Goal: Task Accomplishment & Management: Manage account settings

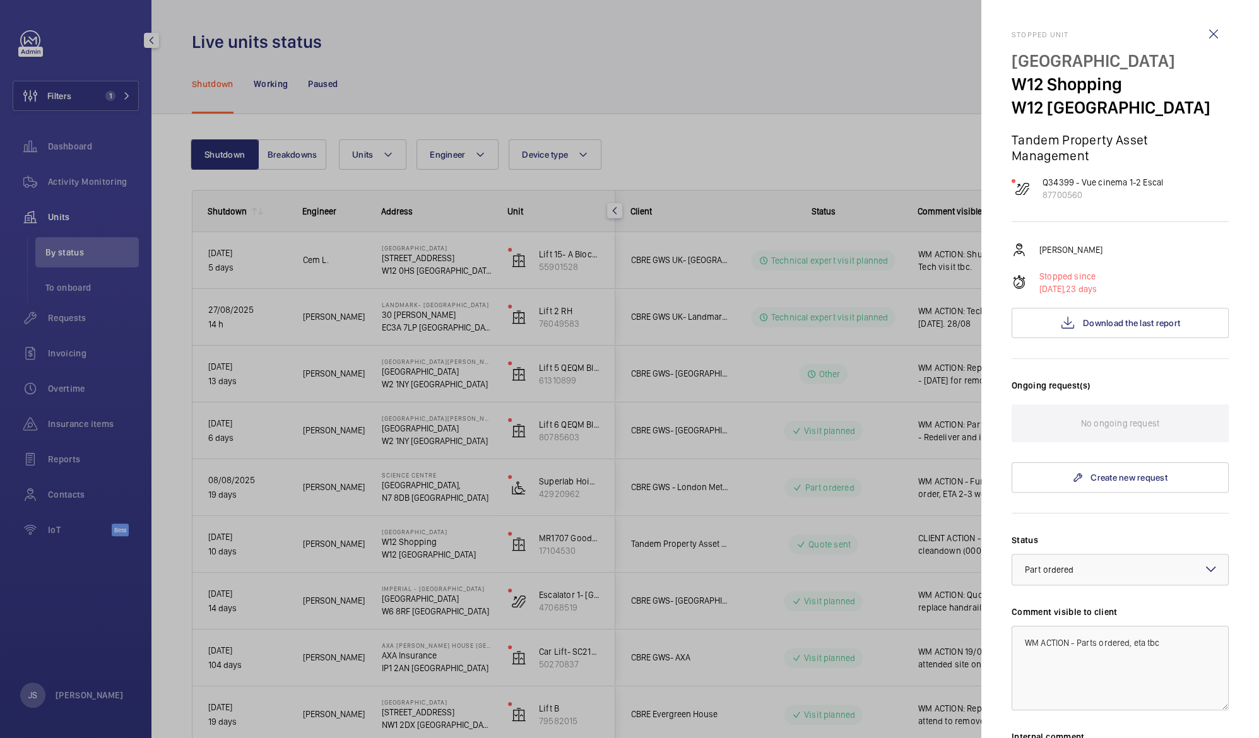
scroll to position [754, 0]
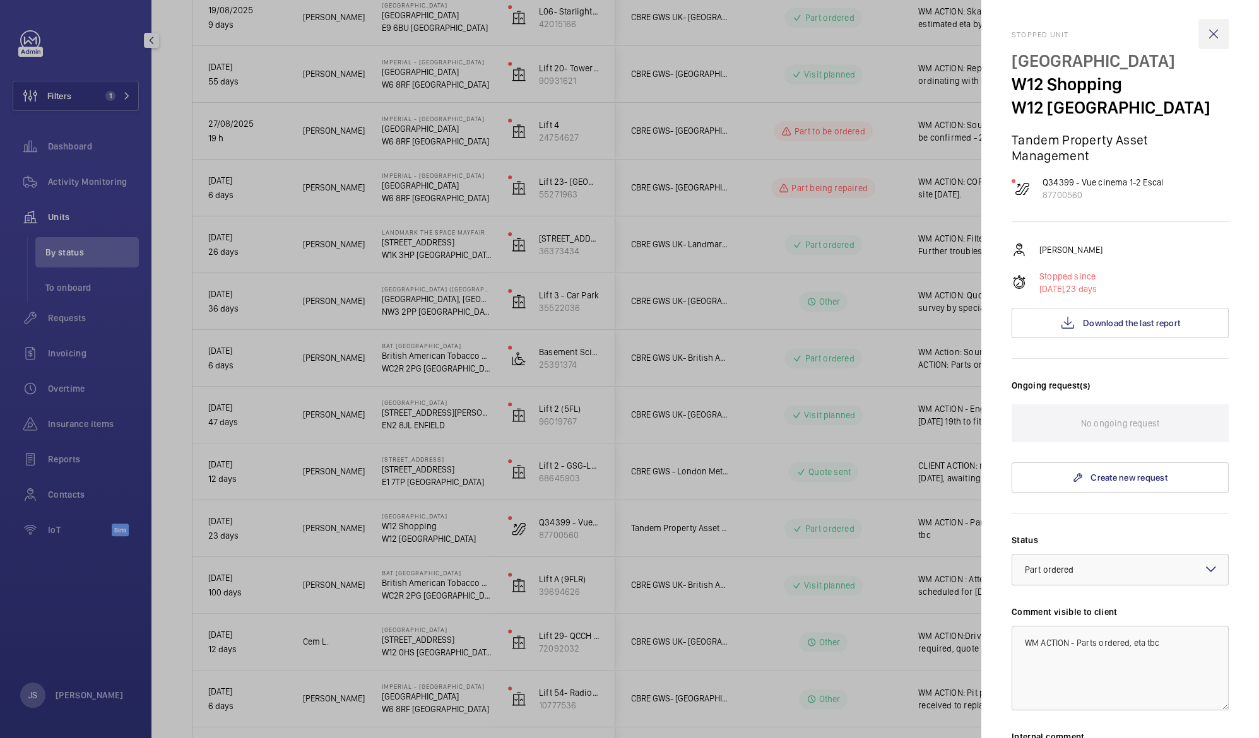
click at [1198, 30] on wm-front-icon-button at bounding box center [1213, 34] width 30 height 30
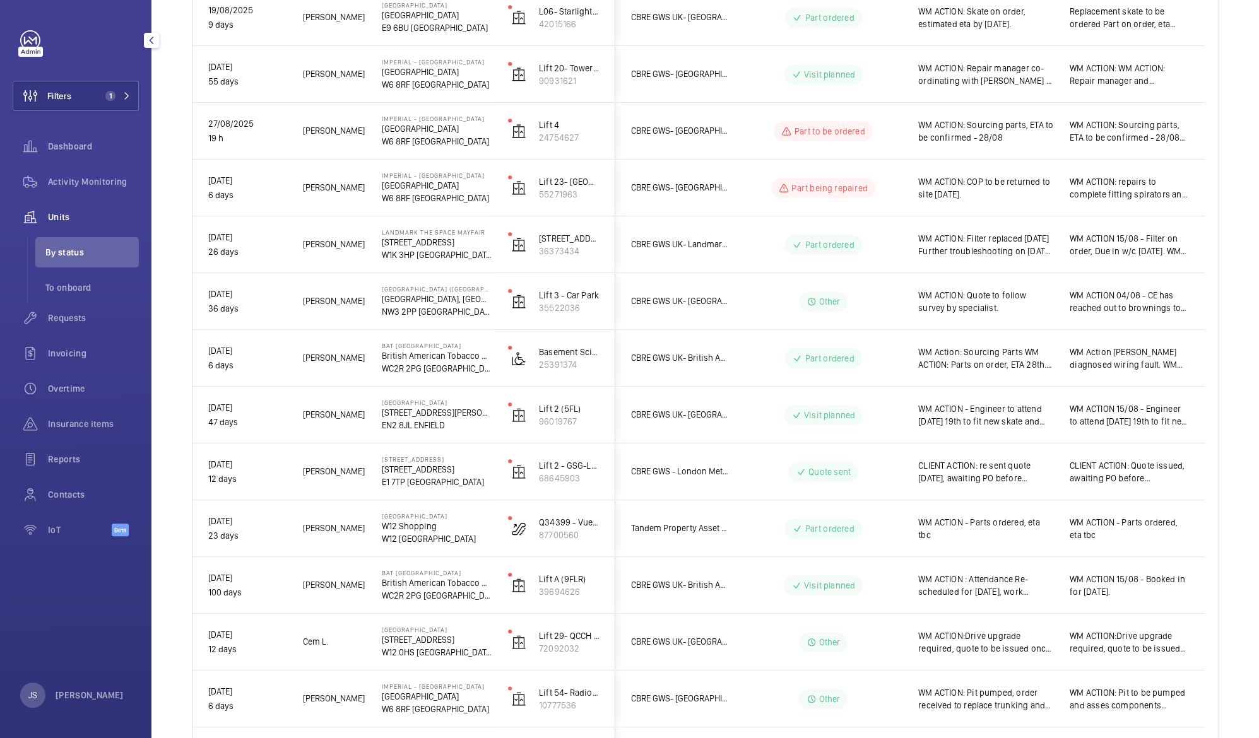
click at [56, 208] on div "Units" at bounding box center [76, 217] width 126 height 30
click at [68, 97] on span "Filters" at bounding box center [59, 96] width 24 height 13
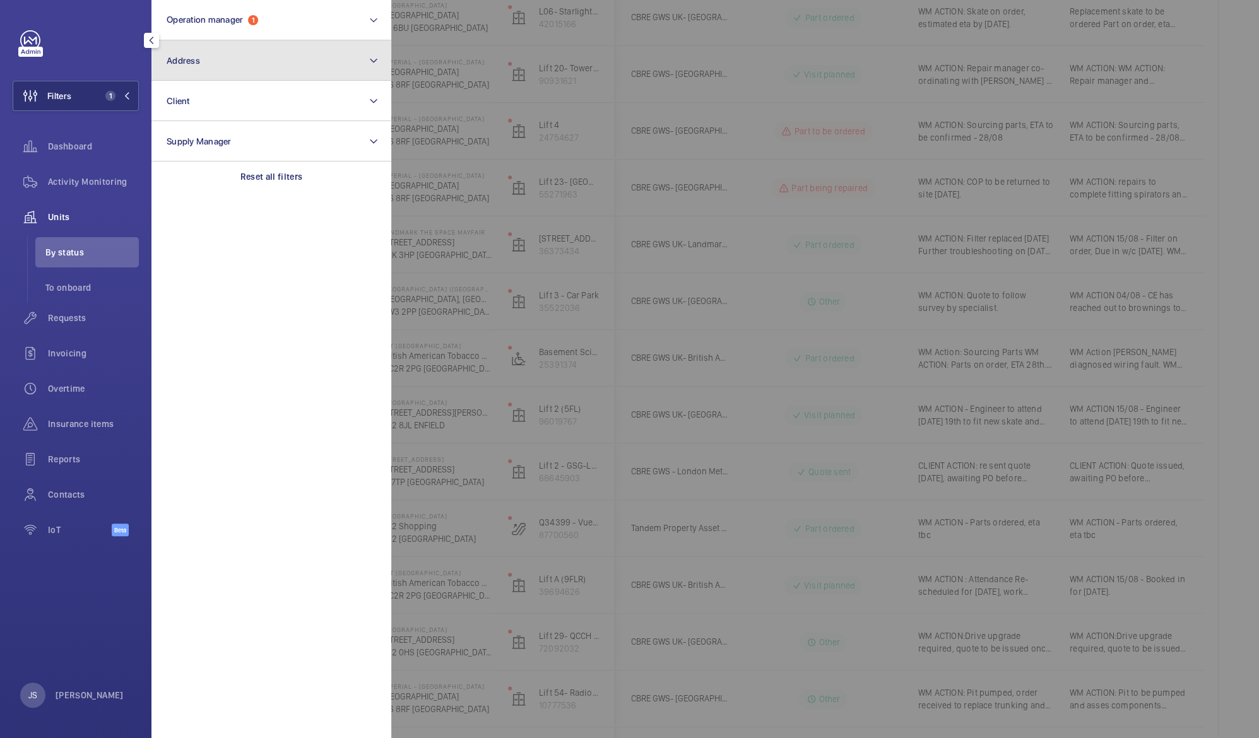
click at [179, 59] on span "Address" at bounding box center [183, 61] width 33 height 10
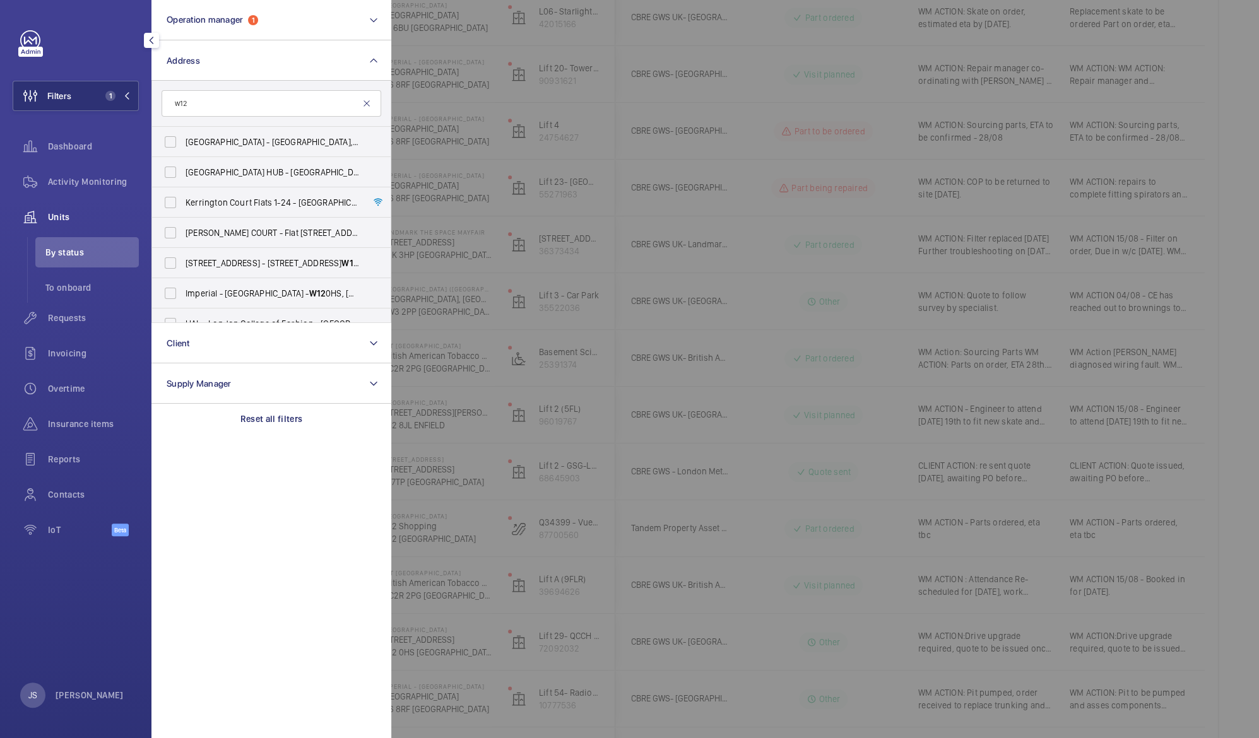
type input "w12"
click at [366, 102] on mat-icon at bounding box center [366, 103] width 10 height 10
click at [371, 63] on mat-icon at bounding box center [373, 60] width 10 height 15
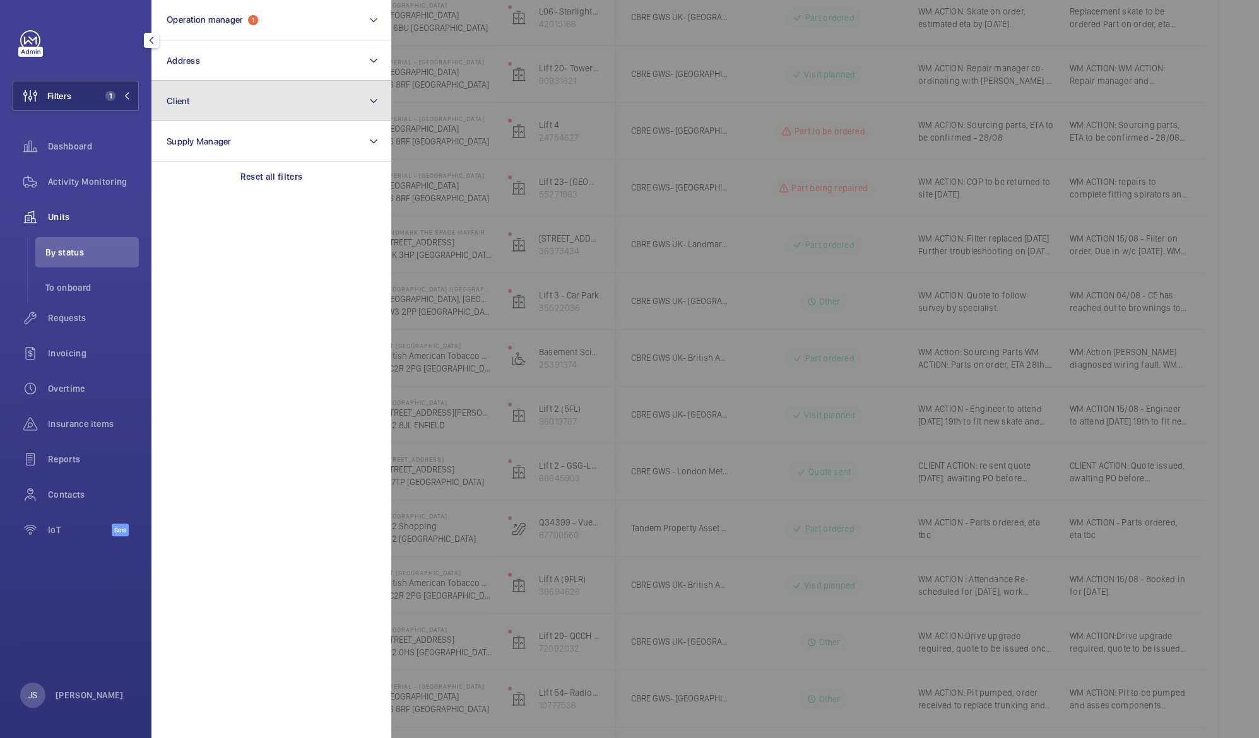
click at [303, 98] on button "Client" at bounding box center [271, 101] width 240 height 40
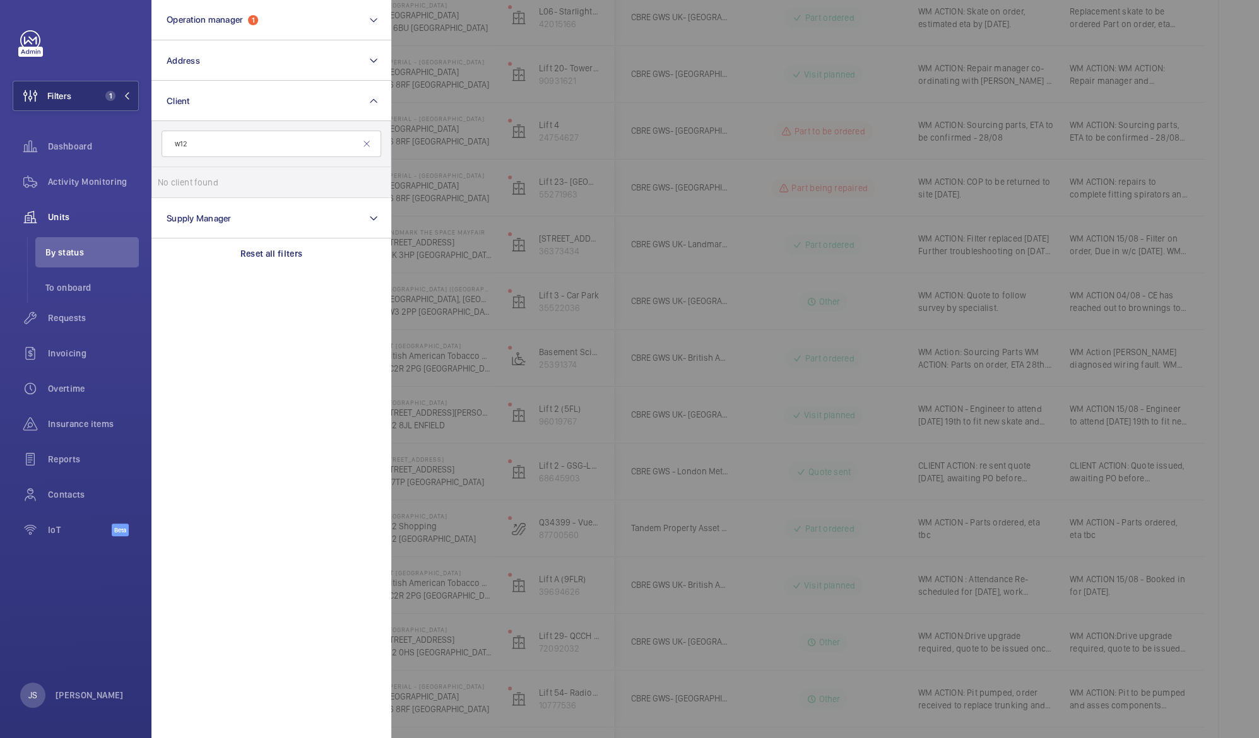
type input "w12"
drag, startPoint x: 192, startPoint y: 144, endPoint x: 127, endPoint y: 158, distance: 65.8
click at [127, 158] on div "Filters 1 Operation manager 1 Address Client w12 No client found Reset Supply M…" at bounding box center [76, 290] width 126 height 520
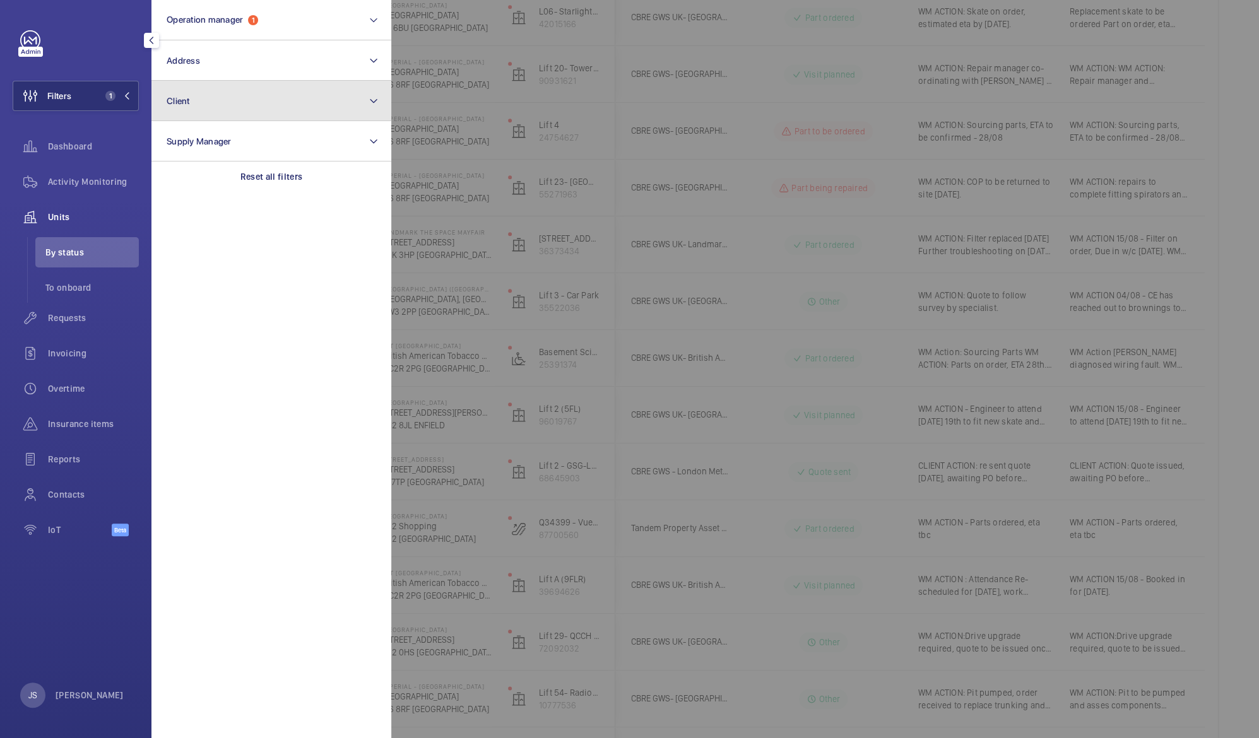
click at [165, 108] on button "Client" at bounding box center [271, 101] width 240 height 40
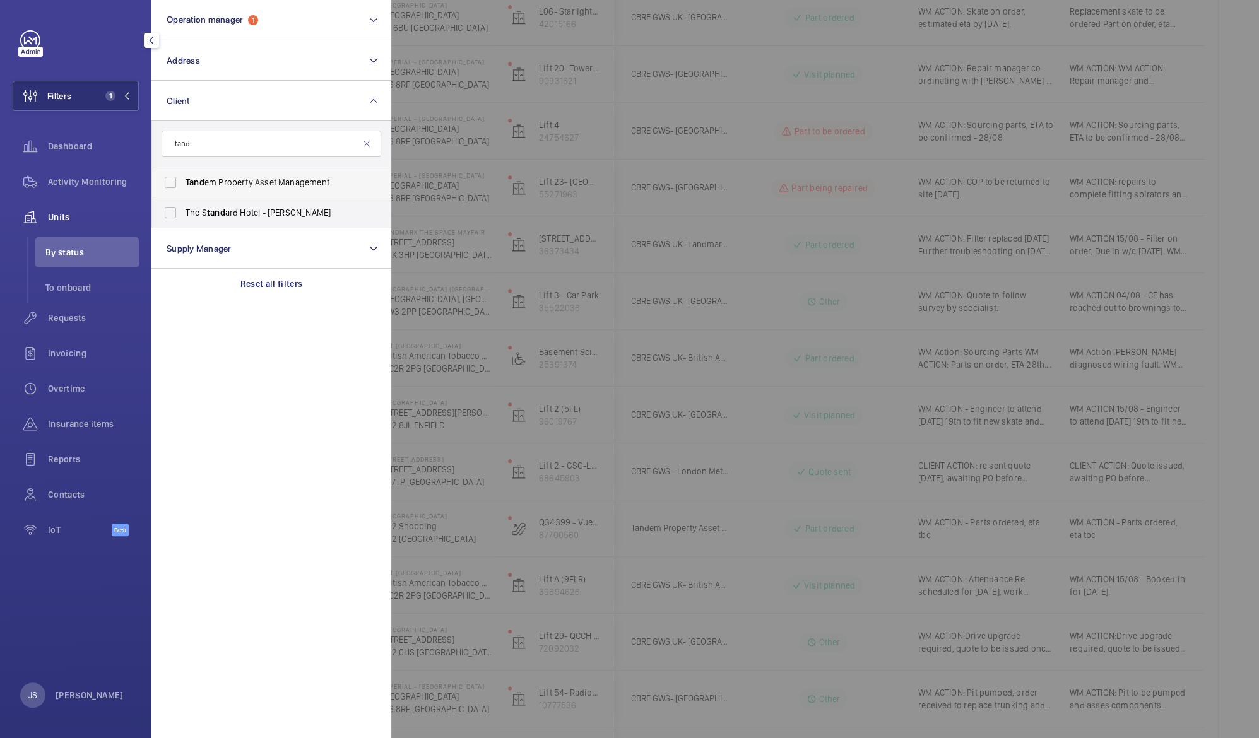
type input "tand"
click at [168, 179] on label "Tand em Property Asset Management" at bounding box center [262, 182] width 220 height 30
click at [168, 179] on input "Tand em Property Asset Management" at bounding box center [170, 182] width 25 height 25
checkbox input "true"
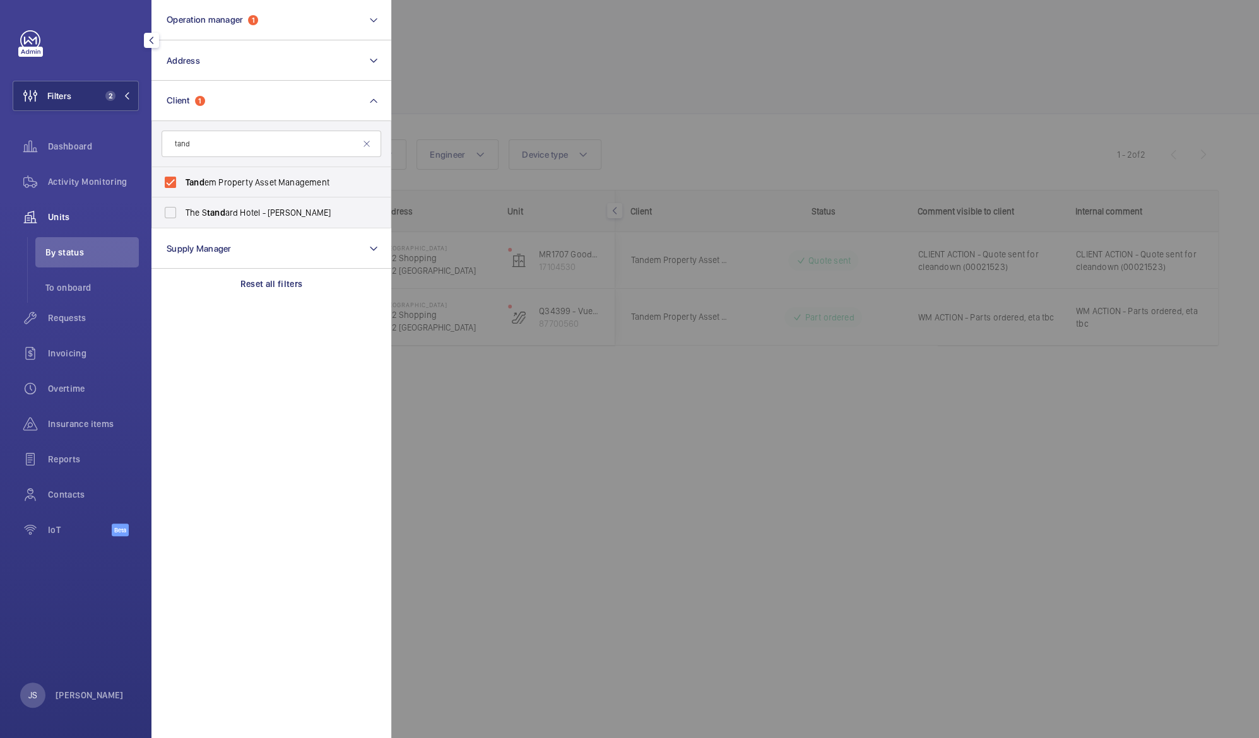
click at [433, 39] on div at bounding box center [1020, 369] width 1259 height 738
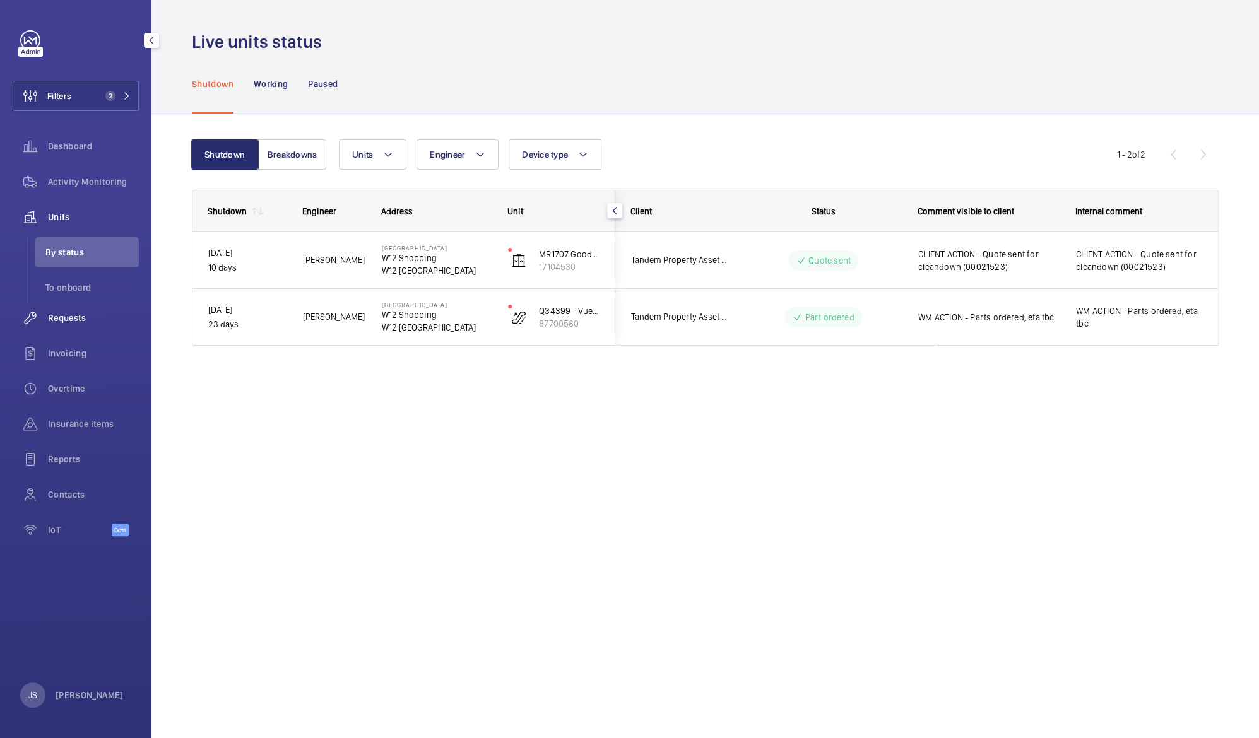
click at [66, 317] on span "Requests" at bounding box center [93, 318] width 91 height 13
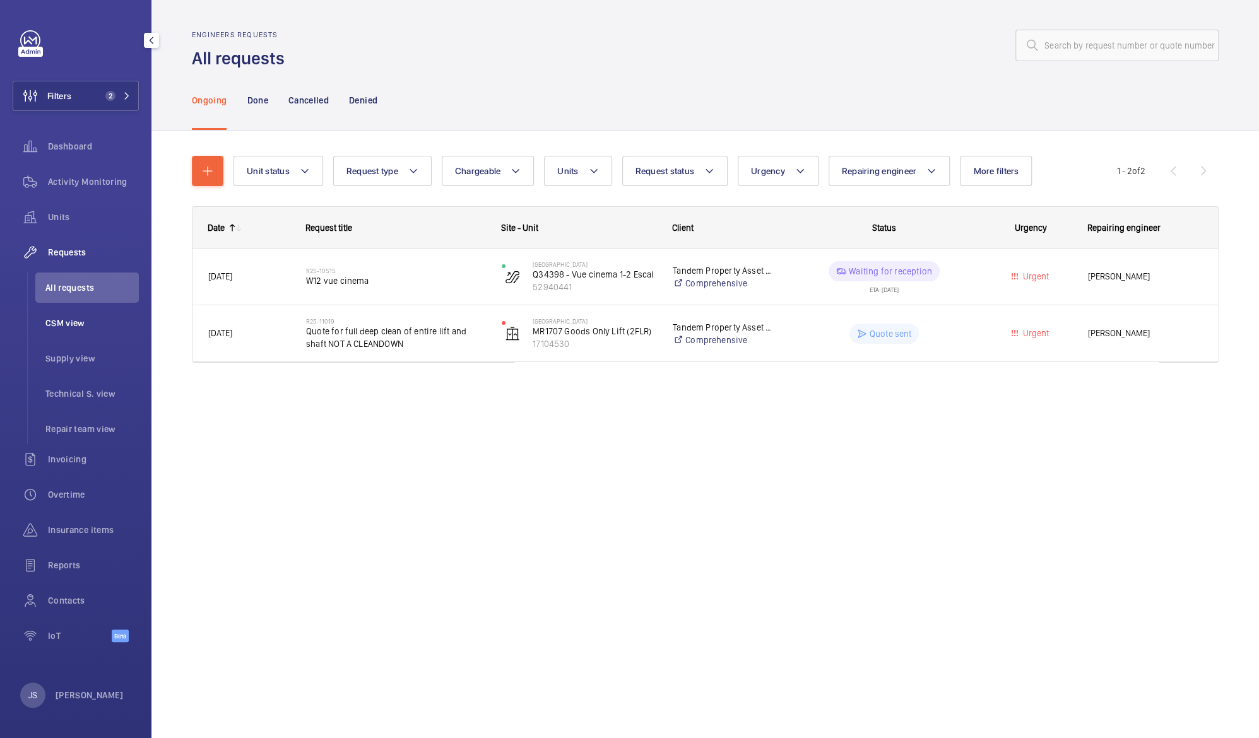
click at [68, 324] on span "CSM view" at bounding box center [91, 323] width 93 height 13
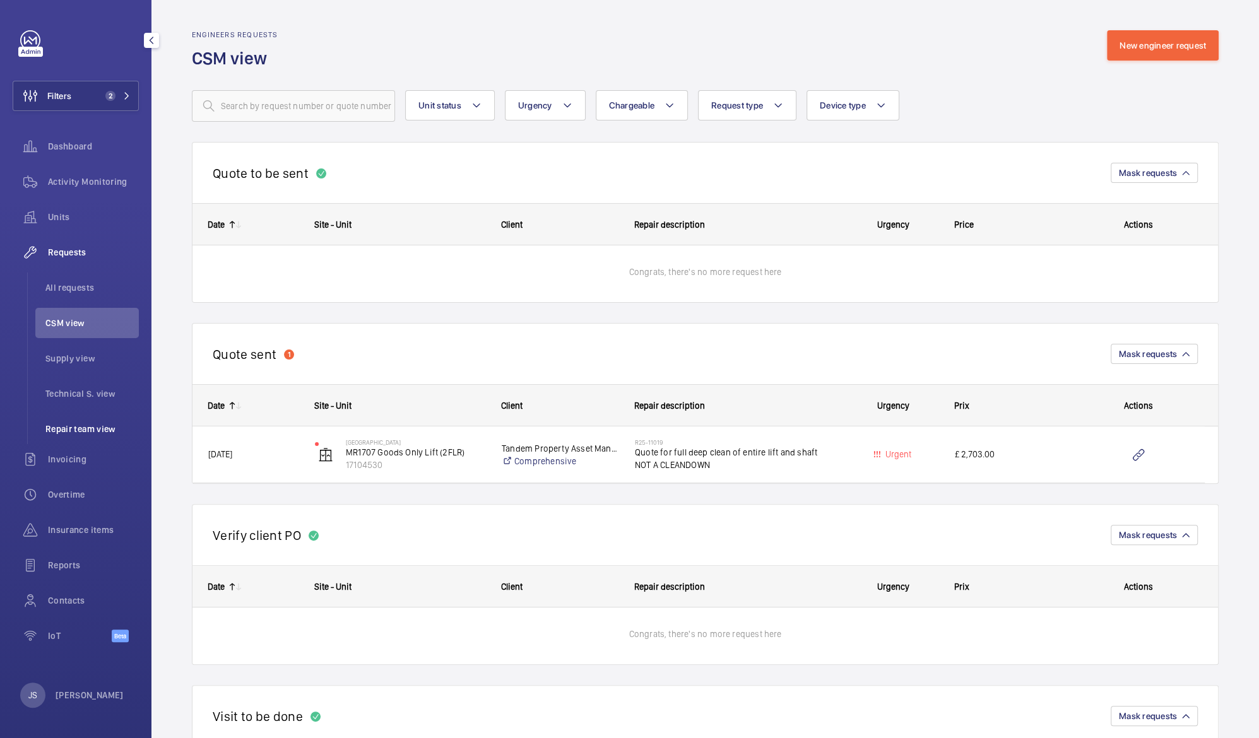
click at [57, 425] on span "Repair team view" at bounding box center [91, 429] width 93 height 13
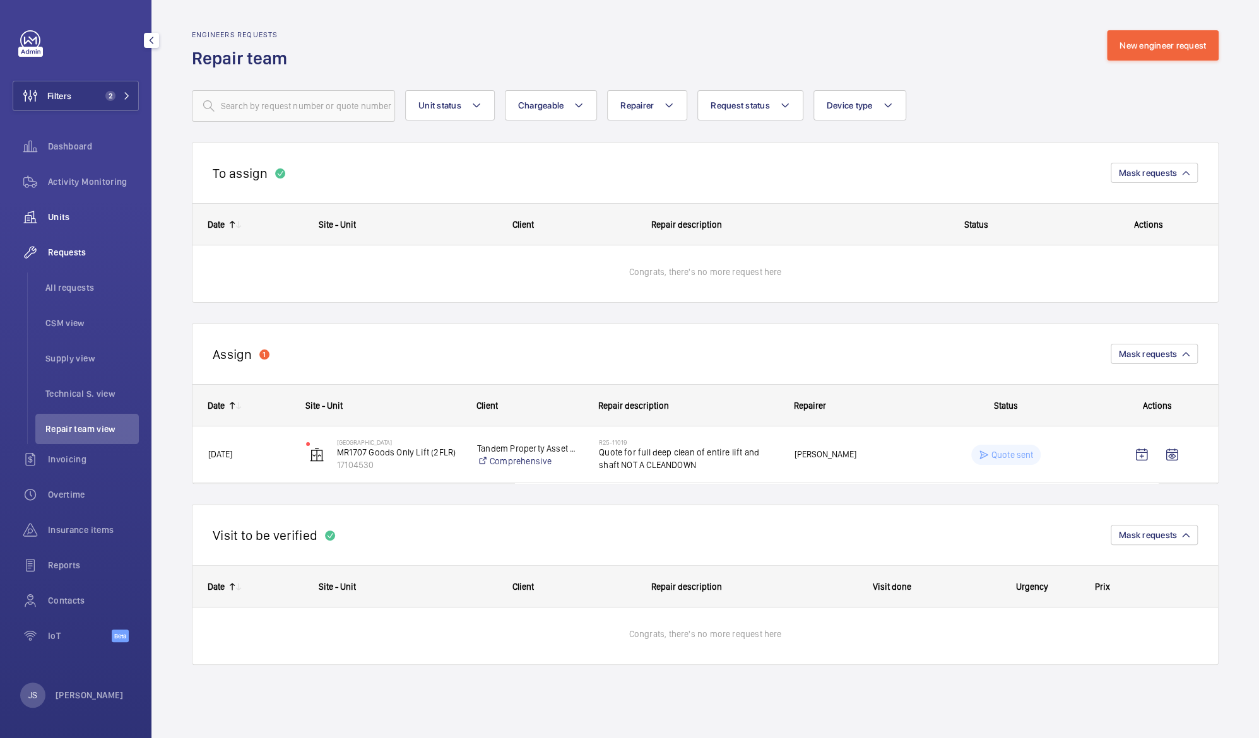
click at [70, 217] on span "Units" at bounding box center [93, 217] width 91 height 13
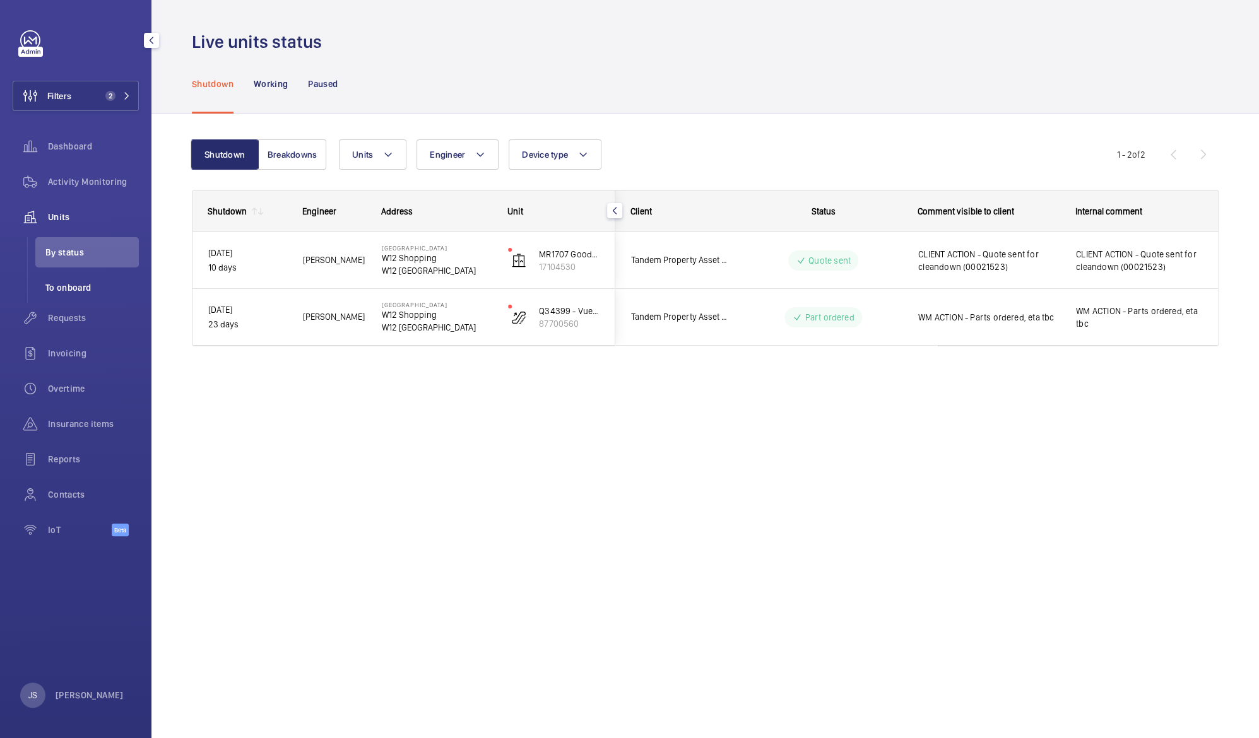
click at [62, 285] on span "To onboard" at bounding box center [91, 287] width 93 height 13
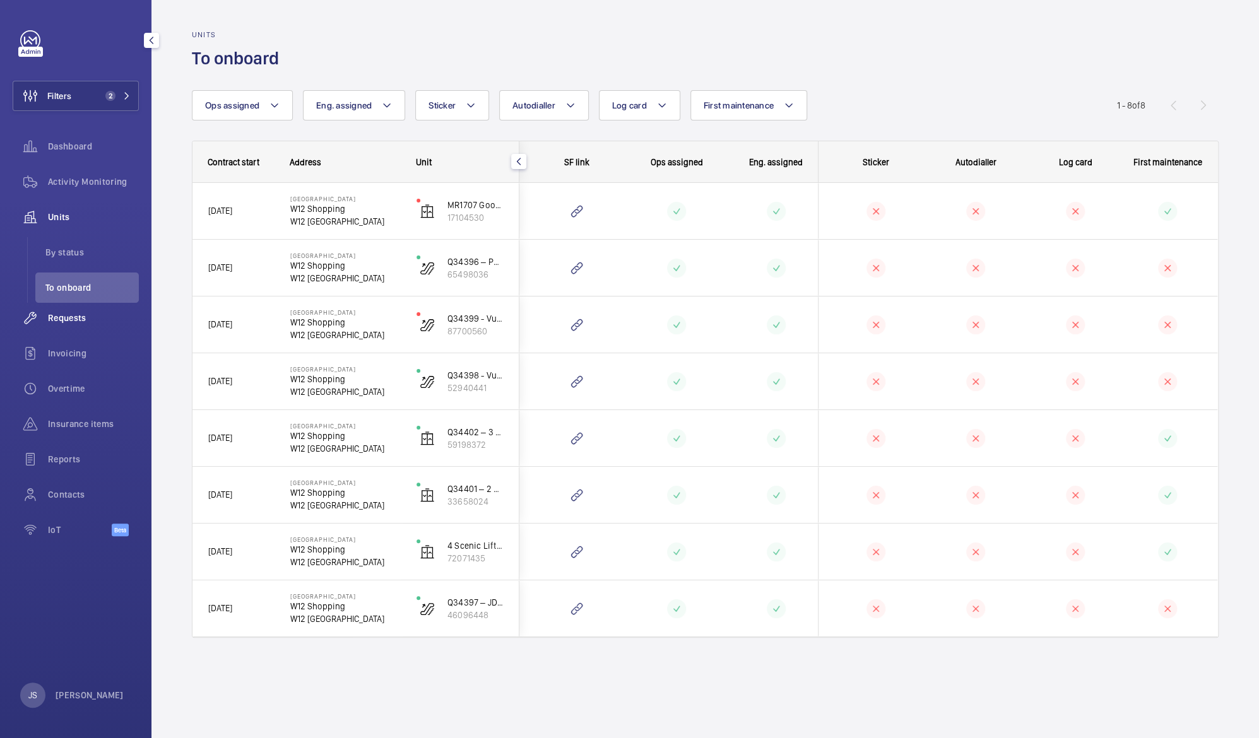
click at [62, 313] on span "Requests" at bounding box center [93, 318] width 91 height 13
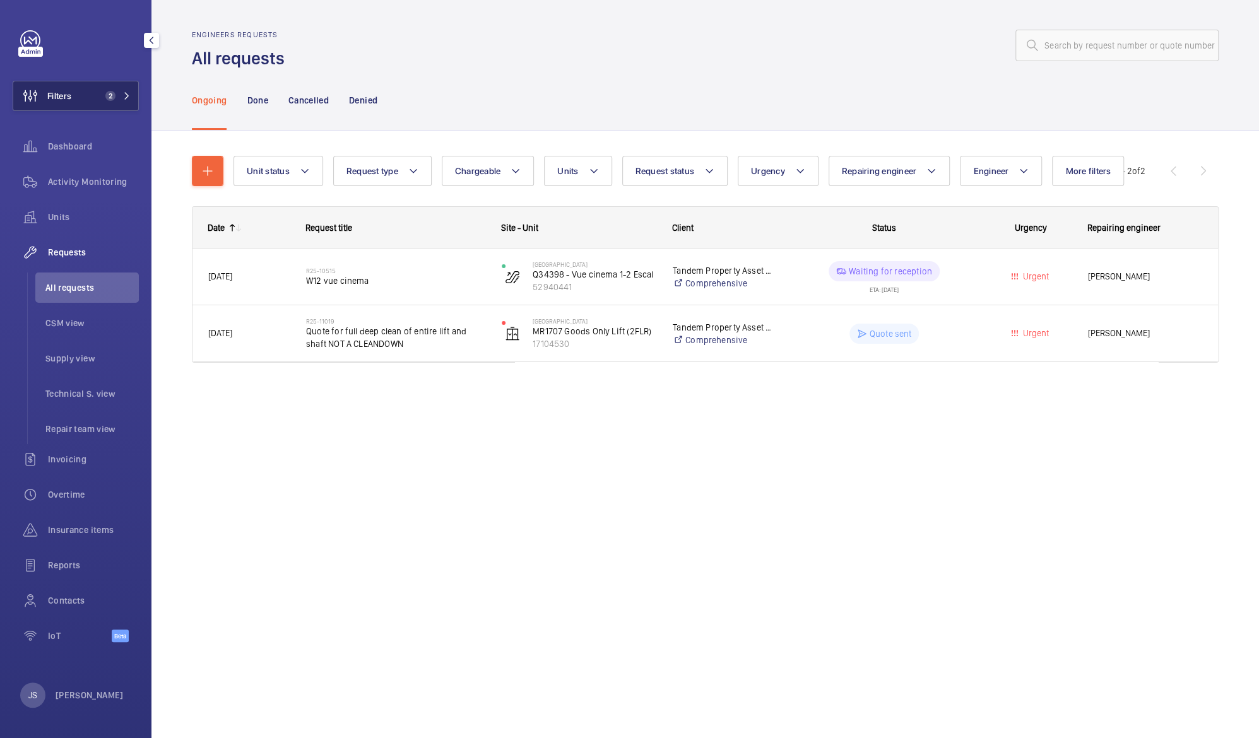
click at [86, 105] on button "Filters 2" at bounding box center [76, 96] width 126 height 30
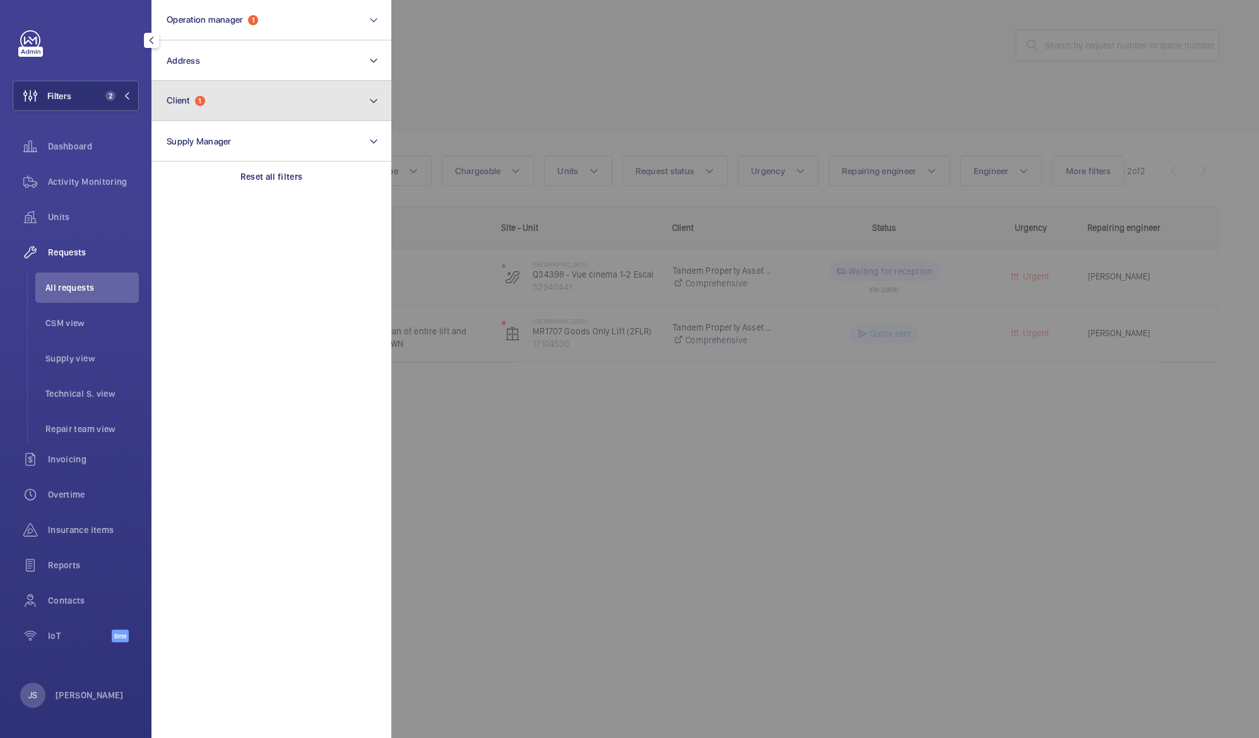
click at [190, 105] on span "Client" at bounding box center [178, 100] width 23 height 10
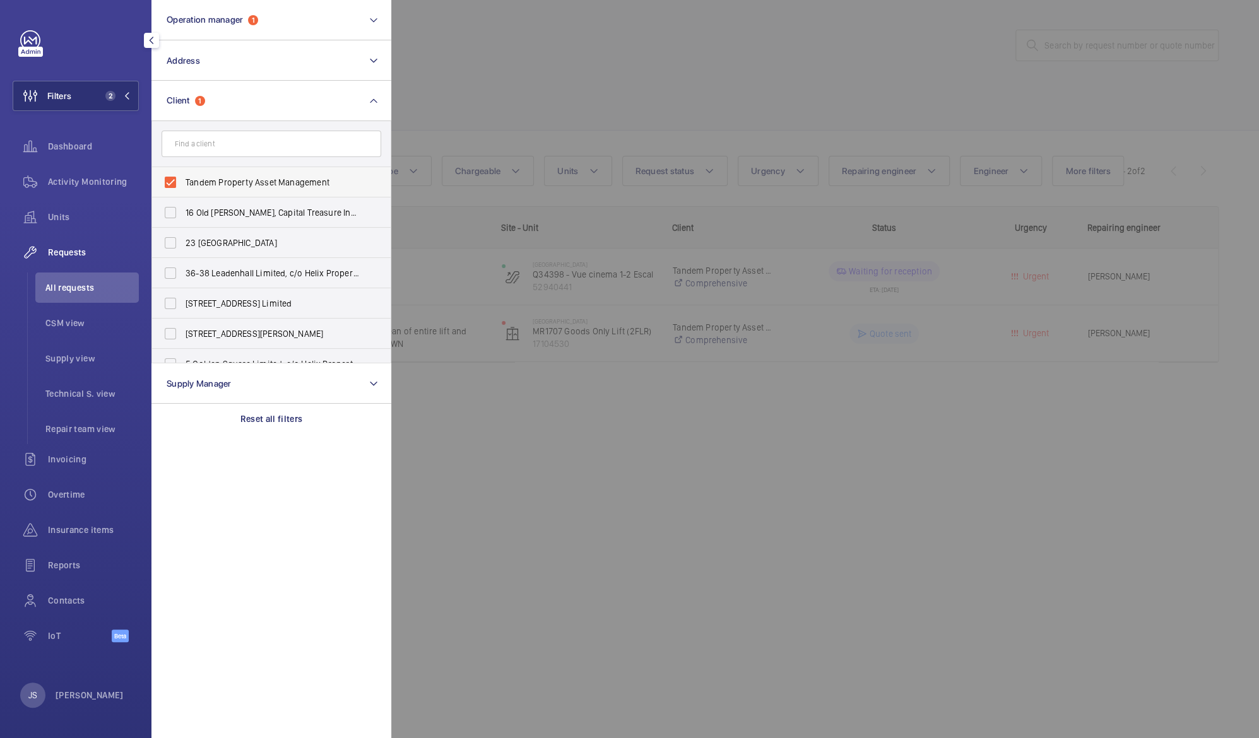
click at [175, 184] on label "Tandem Property Asset Management" at bounding box center [262, 182] width 220 height 30
click at [175, 184] on input "Tandem Property Asset Management" at bounding box center [170, 182] width 25 height 25
checkbox input "false"
click at [180, 143] on input "text" at bounding box center [271, 144] width 220 height 26
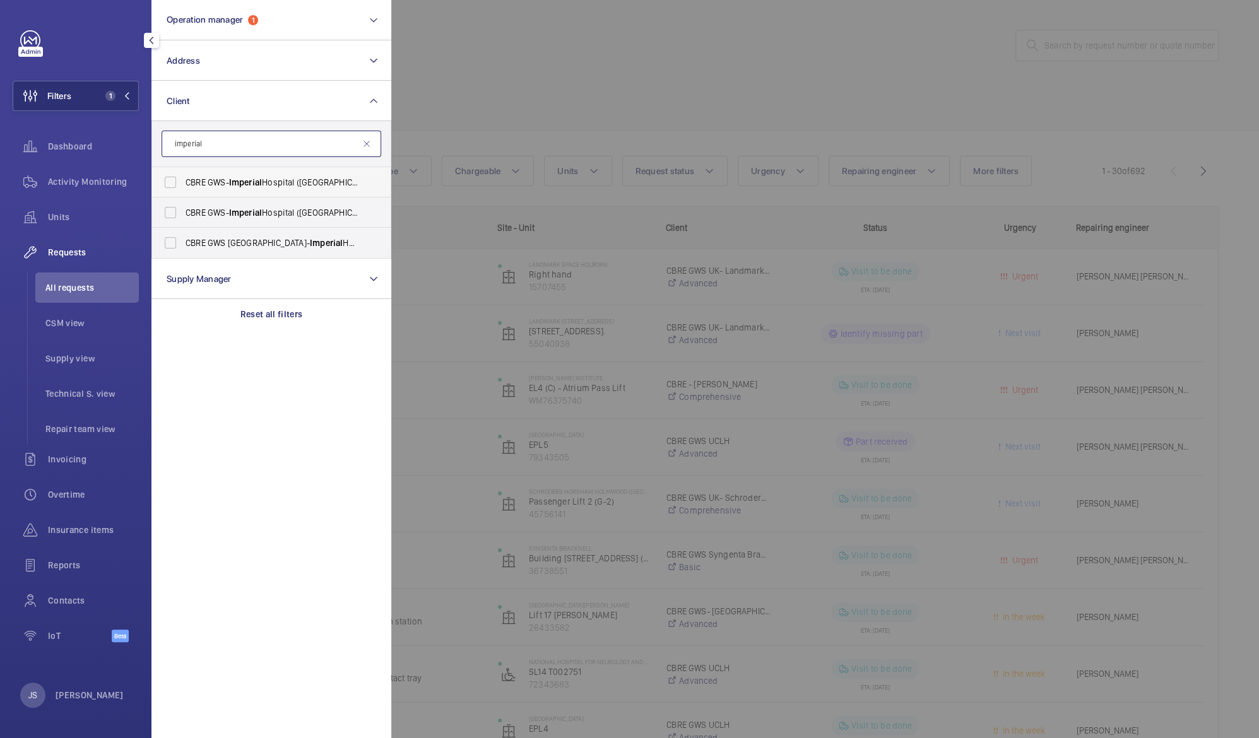
type input "imperial"
click at [178, 182] on label "CBRE GWS- [GEOGRAPHIC_DATA] ([GEOGRAPHIC_DATA])" at bounding box center [262, 182] width 220 height 30
click at [178, 182] on input "CBRE GWS- [GEOGRAPHIC_DATA] ([GEOGRAPHIC_DATA])" at bounding box center [170, 182] width 25 height 25
checkbox input "true"
click at [174, 202] on label "CBRE GWS- [GEOGRAPHIC_DATA] ([GEOGRAPHIC_DATA][PERSON_NAME])" at bounding box center [262, 212] width 220 height 30
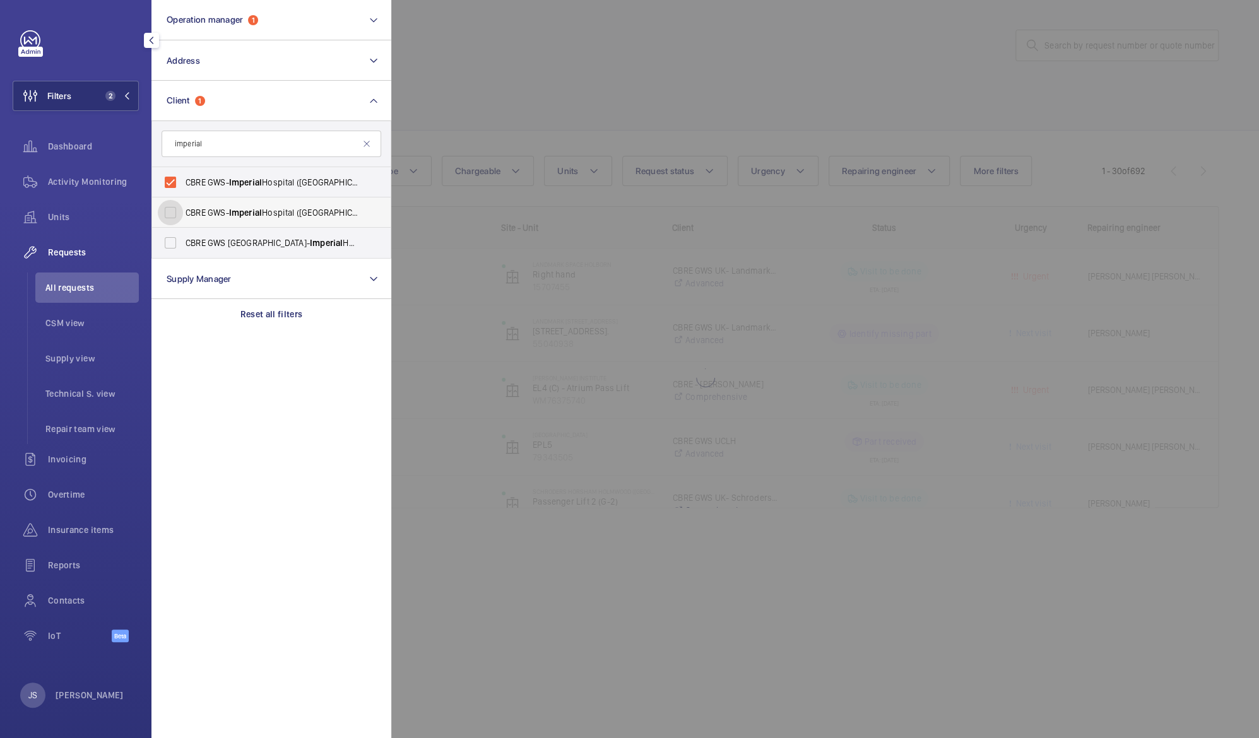
click at [174, 202] on input "CBRE GWS- [GEOGRAPHIC_DATA] ([GEOGRAPHIC_DATA][PERSON_NAME])" at bounding box center [170, 212] width 25 height 25
checkbox input "true"
click at [168, 240] on label "CBRE GWS UK- [GEOGRAPHIC_DATA] ([GEOGRAPHIC_DATA])" at bounding box center [262, 243] width 220 height 30
click at [168, 240] on input "CBRE GWS UK- [GEOGRAPHIC_DATA] ([GEOGRAPHIC_DATA])" at bounding box center [170, 242] width 25 height 25
checkbox input "true"
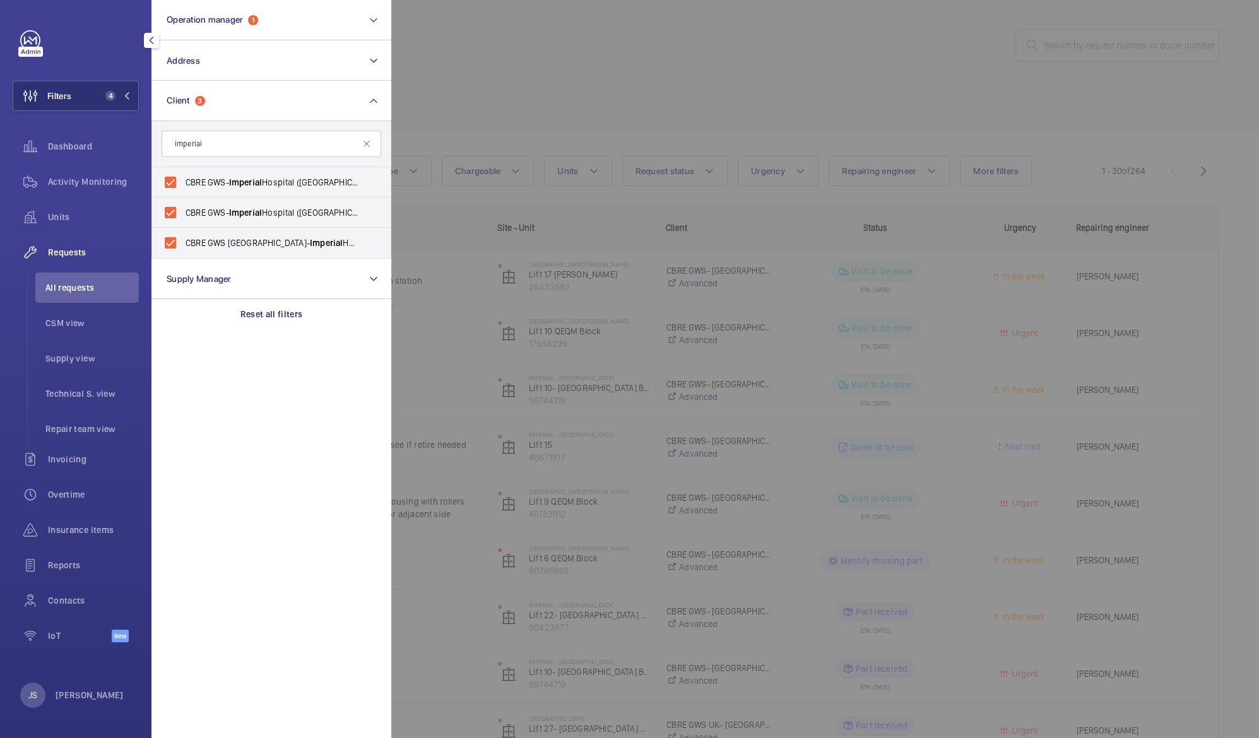
click at [491, 91] on div at bounding box center [1020, 369] width 1259 height 738
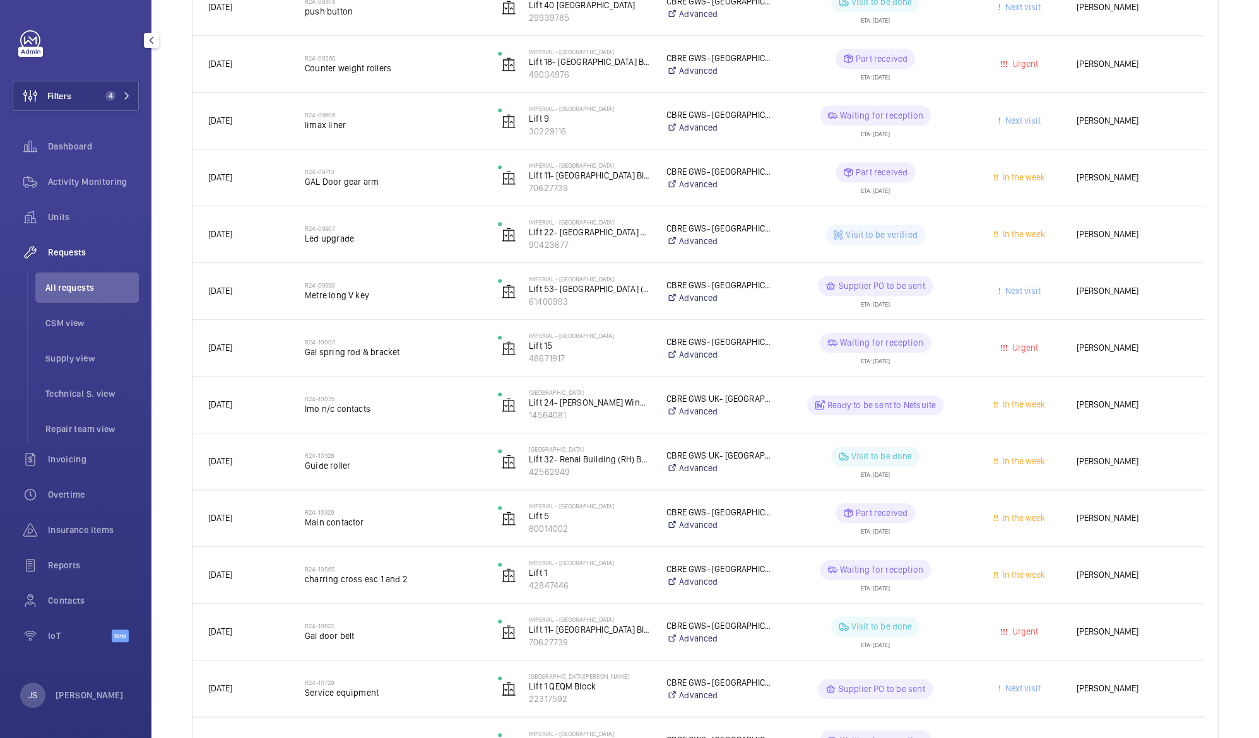
scroll to position [1275, 0]
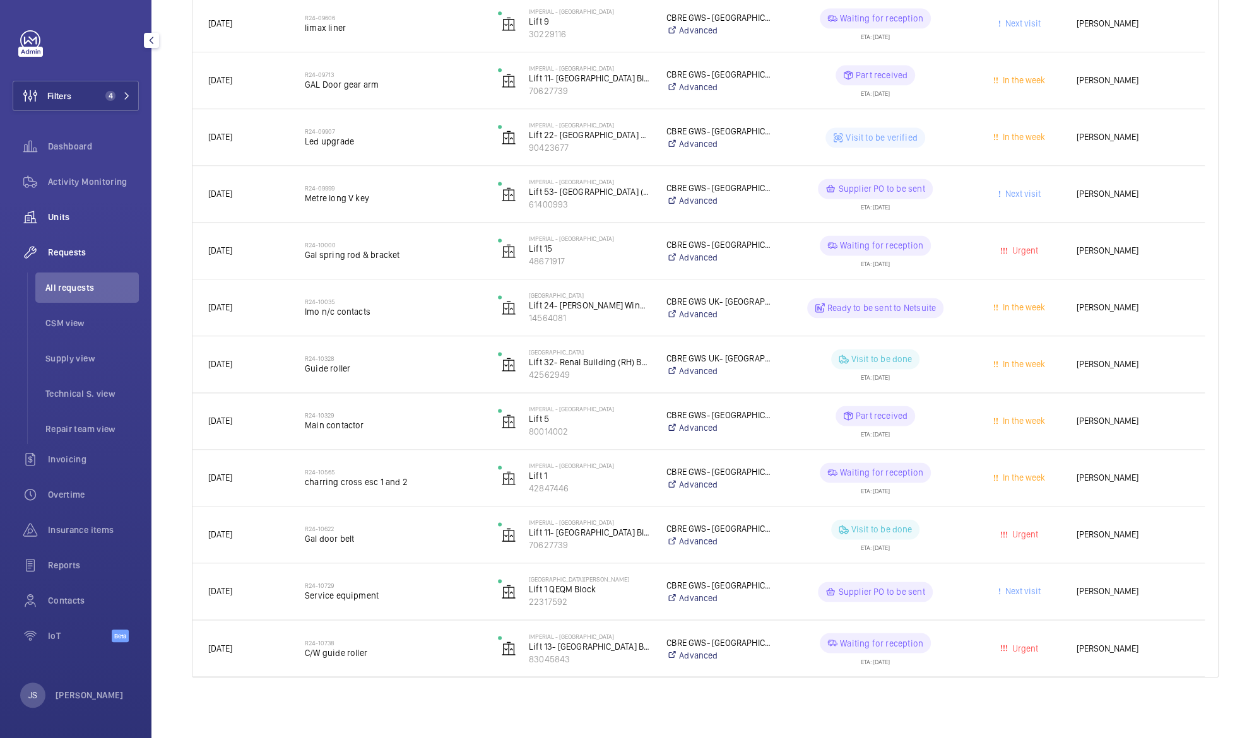
click at [79, 215] on span "Units" at bounding box center [93, 217] width 91 height 13
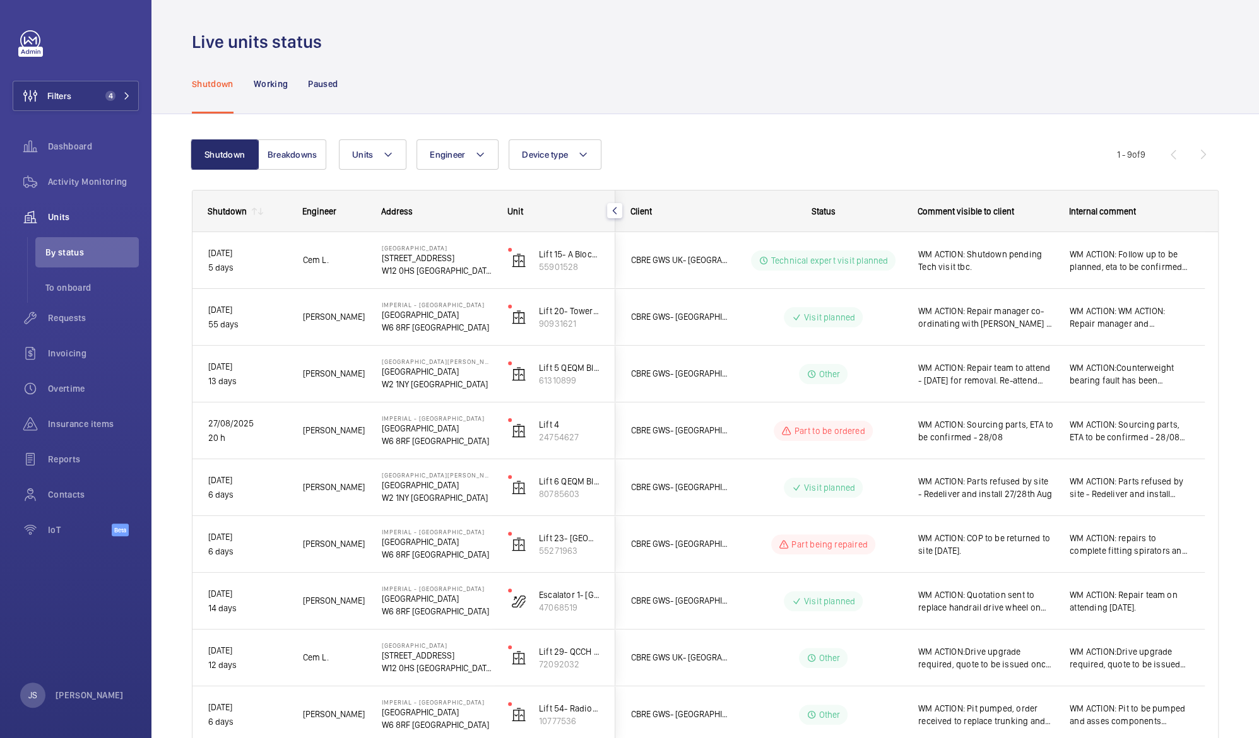
scroll to position [66, 0]
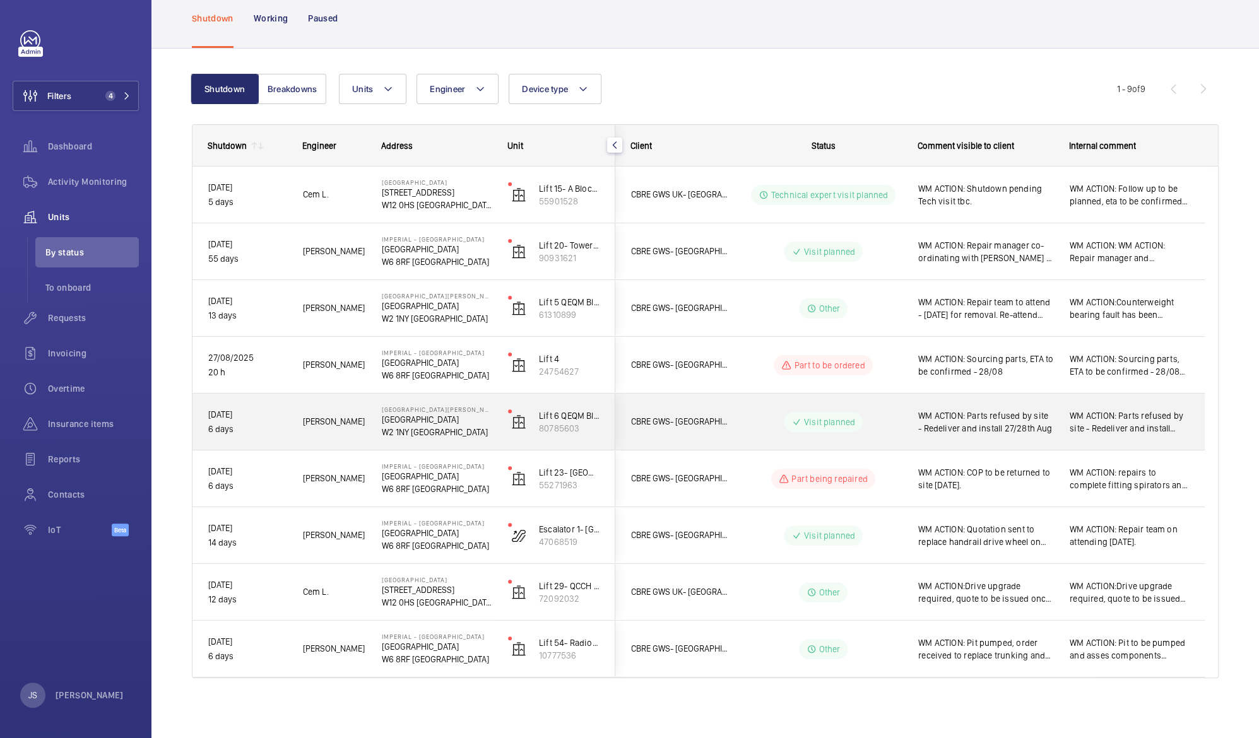
click at [1016, 422] on span "WM ACTION: Parts refused by site - Redeliver and install 27/28th Aug" at bounding box center [985, 421] width 135 height 25
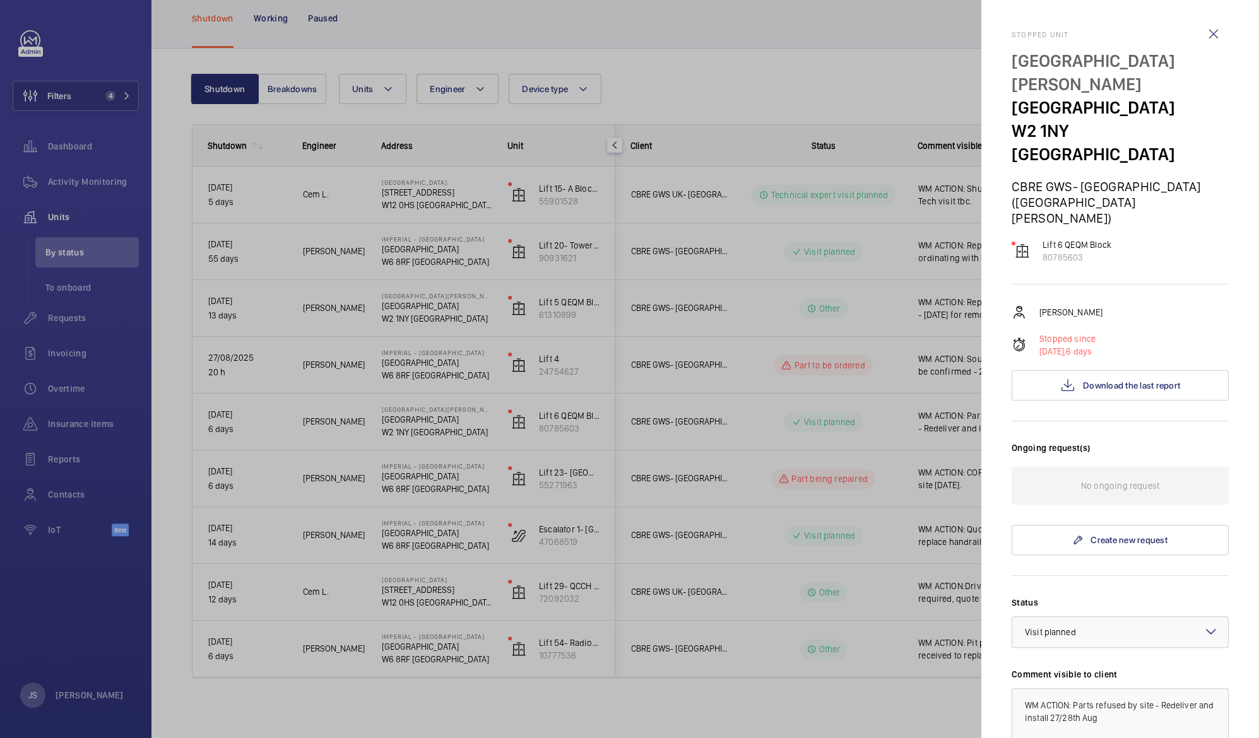
click at [1016, 422] on div at bounding box center [629, 369] width 1259 height 738
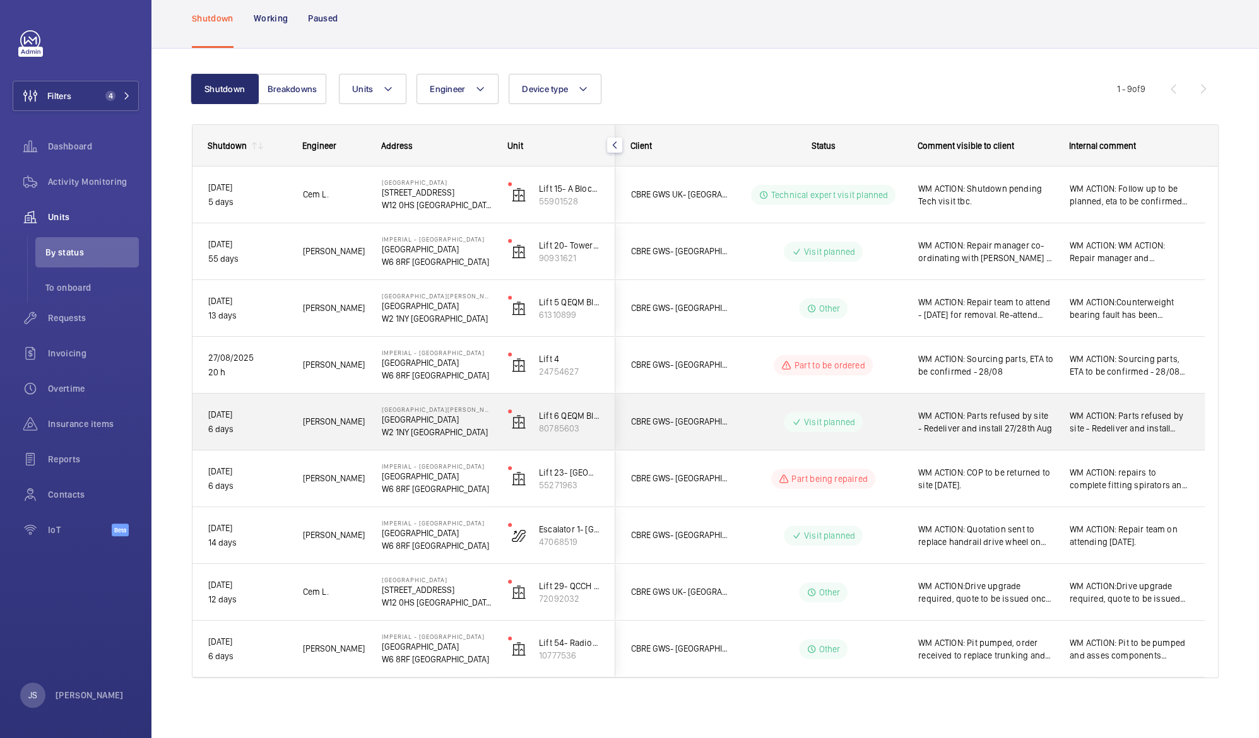
click at [1016, 422] on span "WM ACTION: Parts refused by site - Redeliver and install 27/28th Aug" at bounding box center [985, 421] width 135 height 25
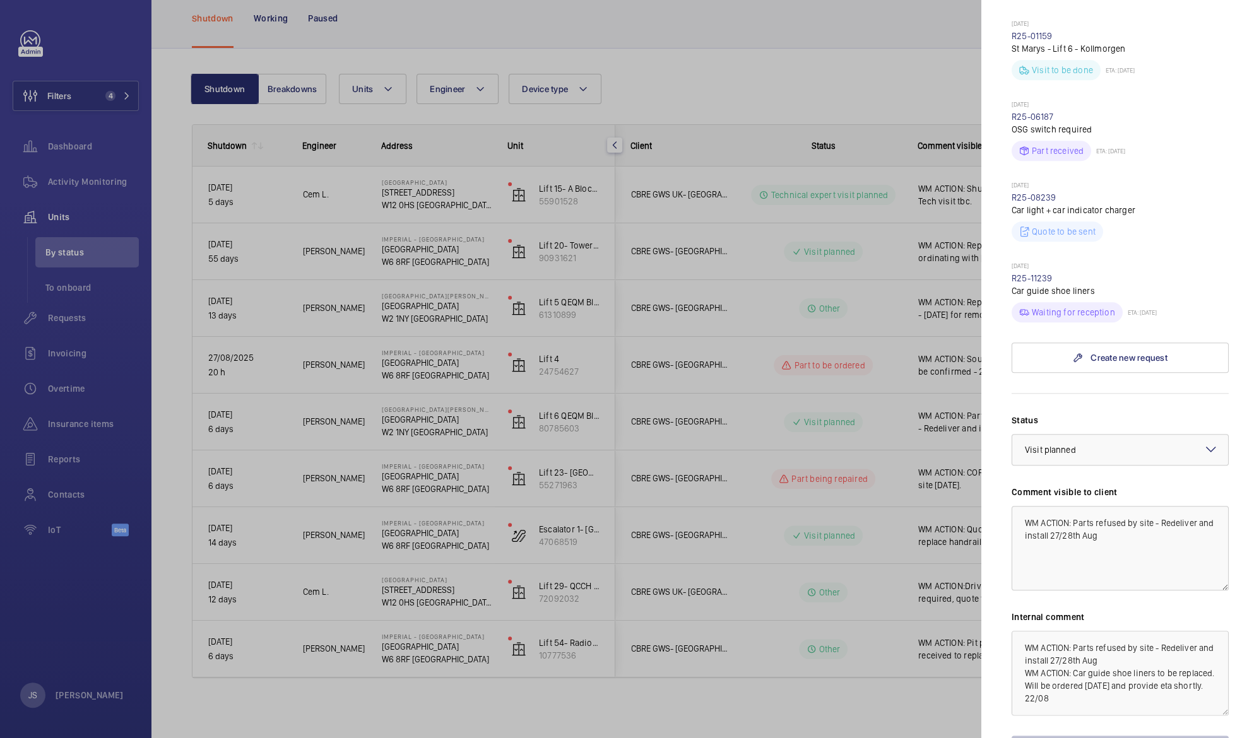
scroll to position [774, 0]
drag, startPoint x: 1096, startPoint y: 454, endPoint x: 1079, endPoint y: 473, distance: 25.0
click at [1079, 502] on textarea "WM ACTION: Parts refused by site - Redeliver and install 27/28th Aug" at bounding box center [1119, 544] width 217 height 85
click at [1190, 502] on textarea "WM ACTION: Parts arriving on site [DATE]" at bounding box center [1119, 544] width 217 height 85
type textarea "WM ACTION: Parts arriving on site [DATE] Repair team to attend [DATE] to instal…"
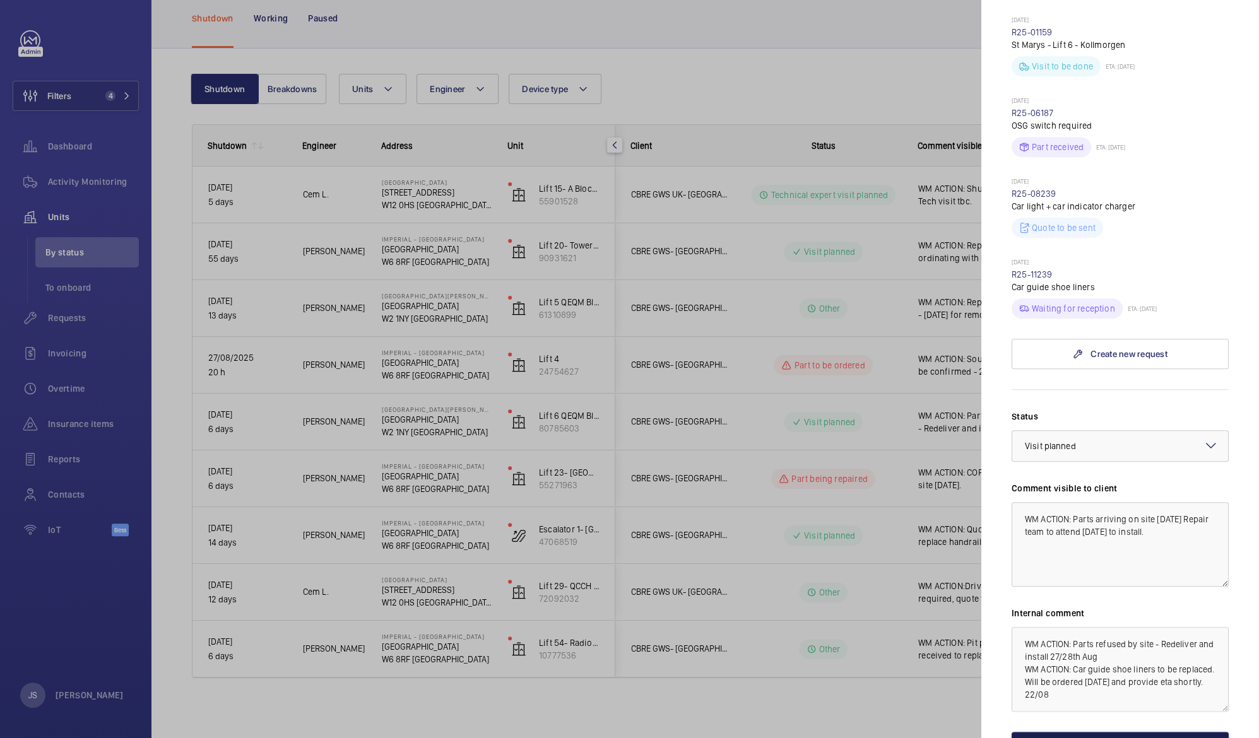
click at [1142, 732] on button "Save the changes" at bounding box center [1119, 747] width 217 height 30
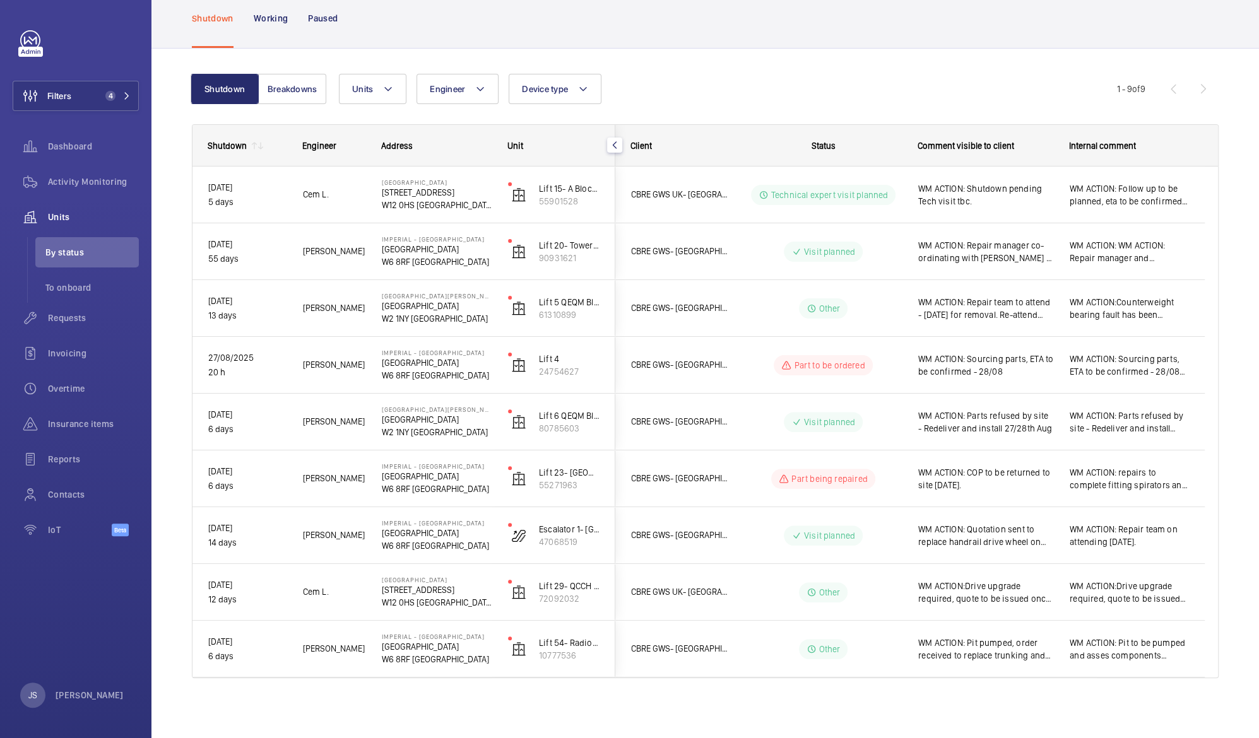
scroll to position [0, 0]
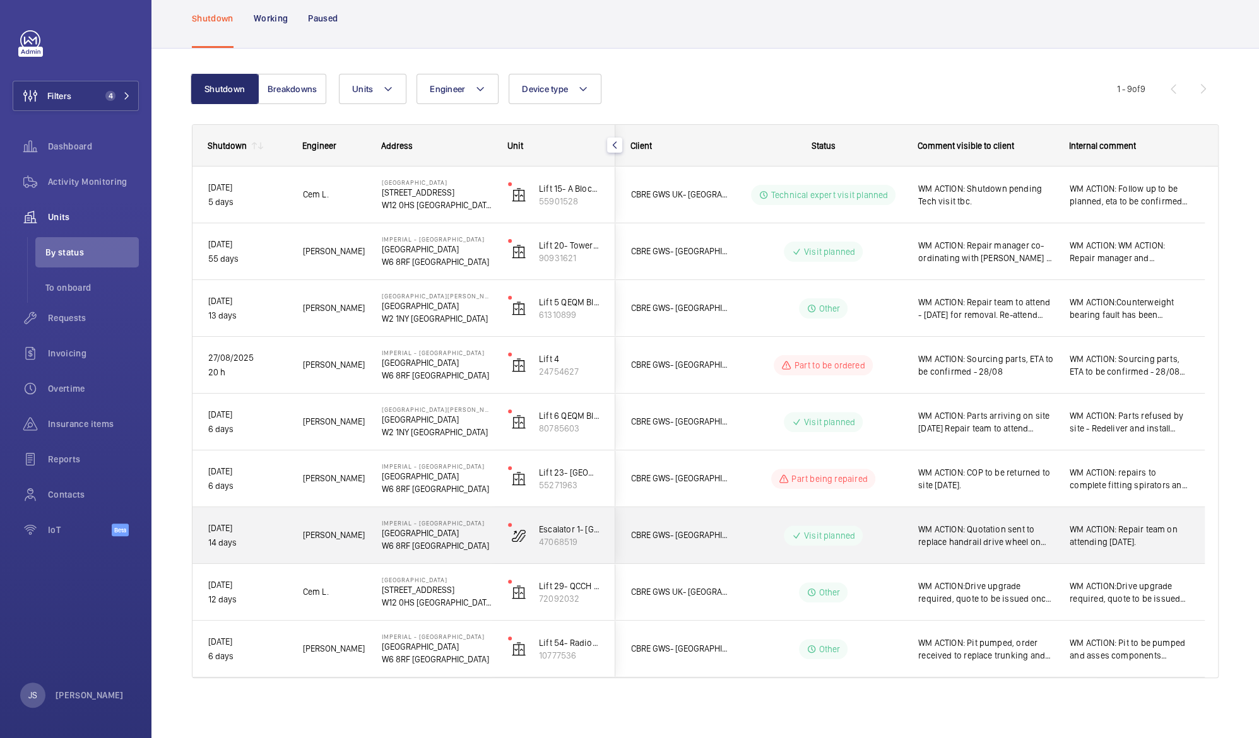
click at [986, 536] on span "WM ACTION: Quotation sent to replace handrail drive wheel on Escalator 2 , awai…" at bounding box center [985, 535] width 135 height 25
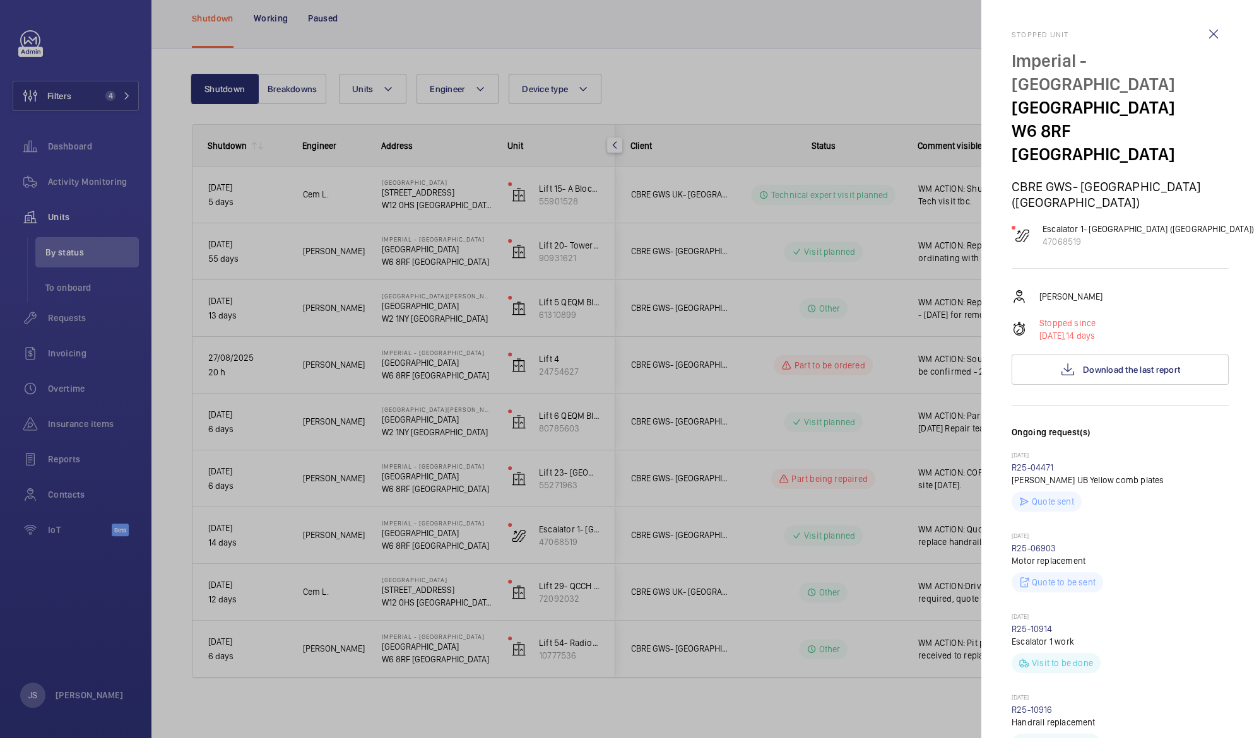
click at [946, 485] on div at bounding box center [629, 369] width 1259 height 738
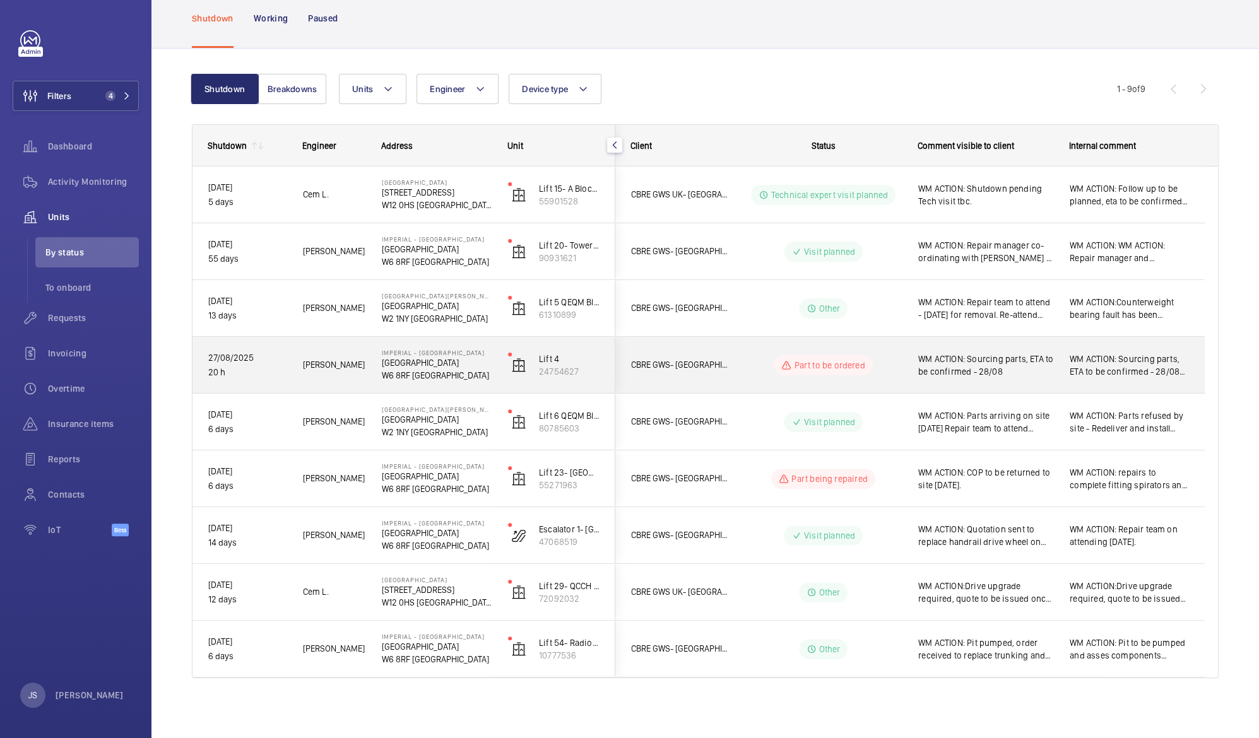
click at [957, 379] on div "WM ACTION: Sourcing parts, ETA to be confirmed - 28/08" at bounding box center [985, 365] width 135 height 29
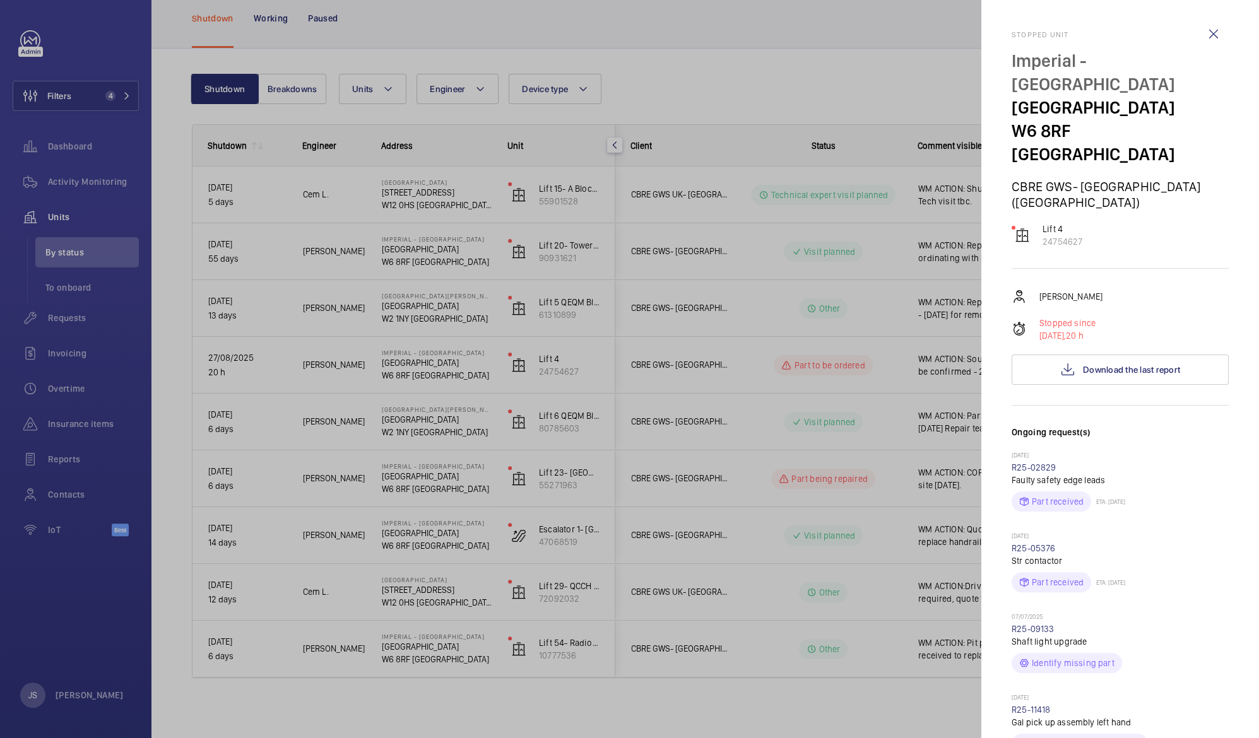
click at [924, 310] on div at bounding box center [629, 369] width 1259 height 738
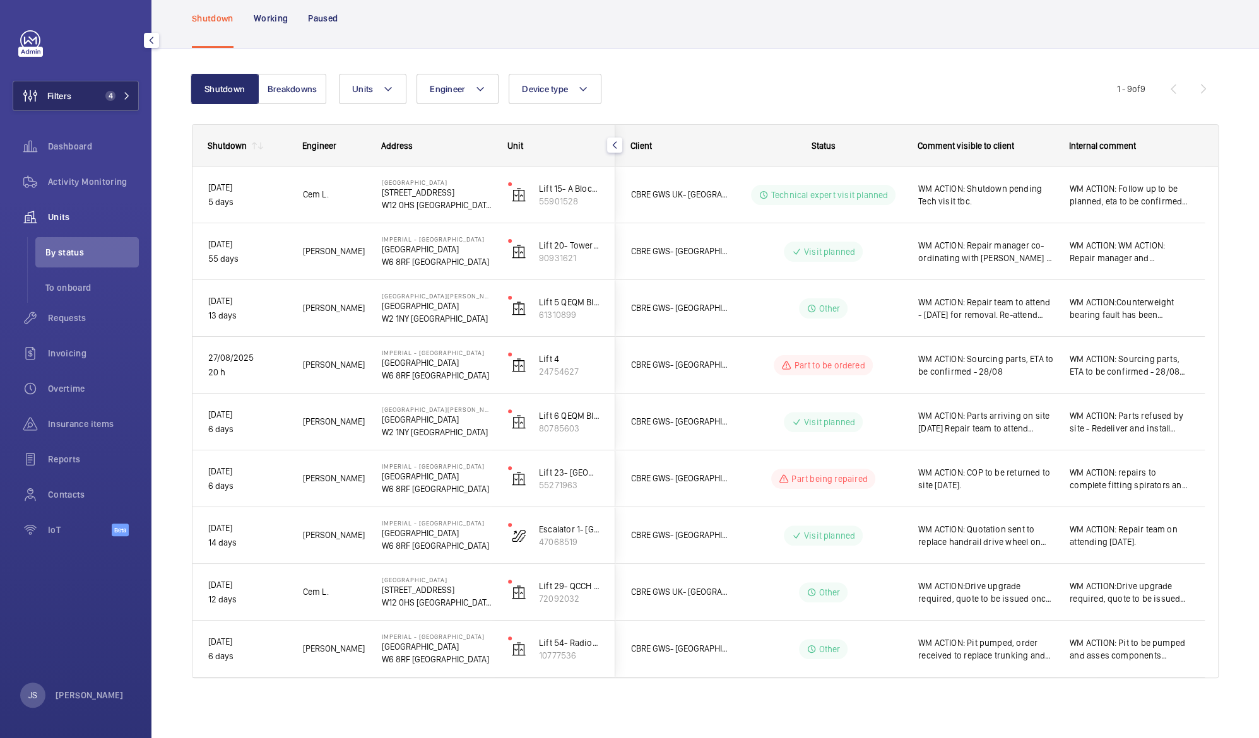
click at [108, 100] on span "4" at bounding box center [110, 96] width 10 height 10
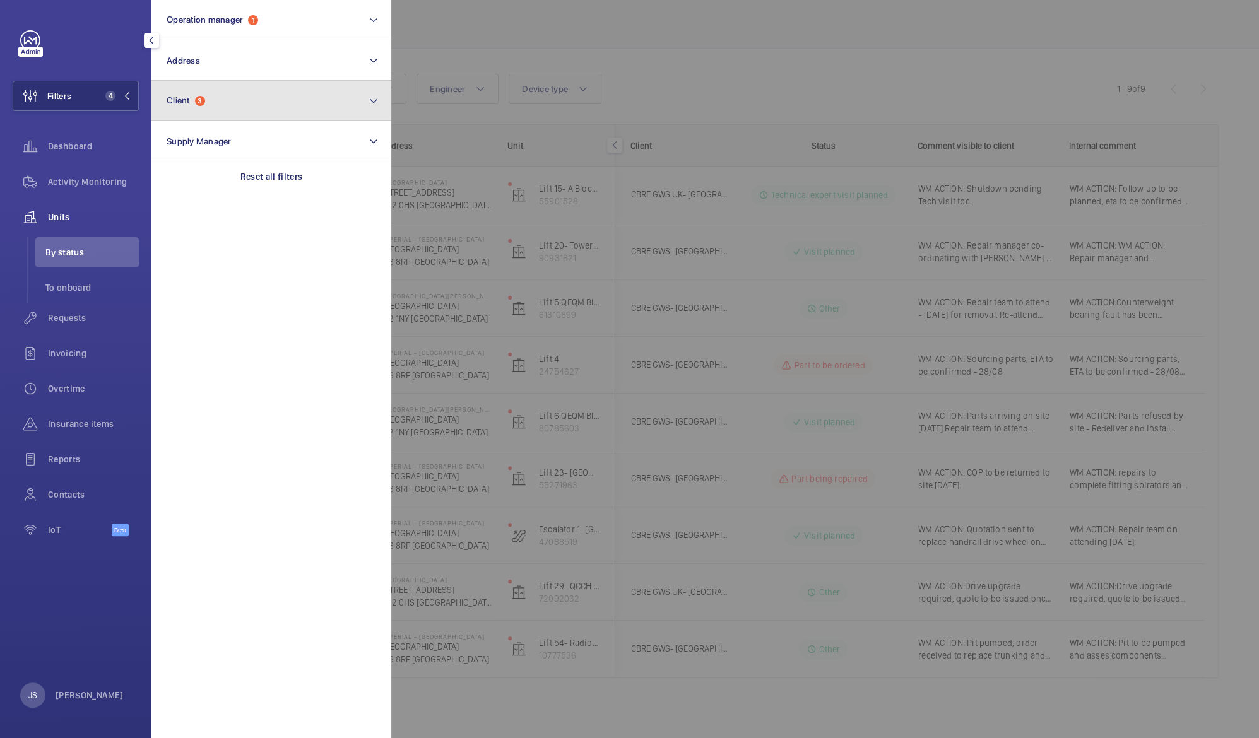
click at [203, 101] on span "3" at bounding box center [200, 101] width 10 height 10
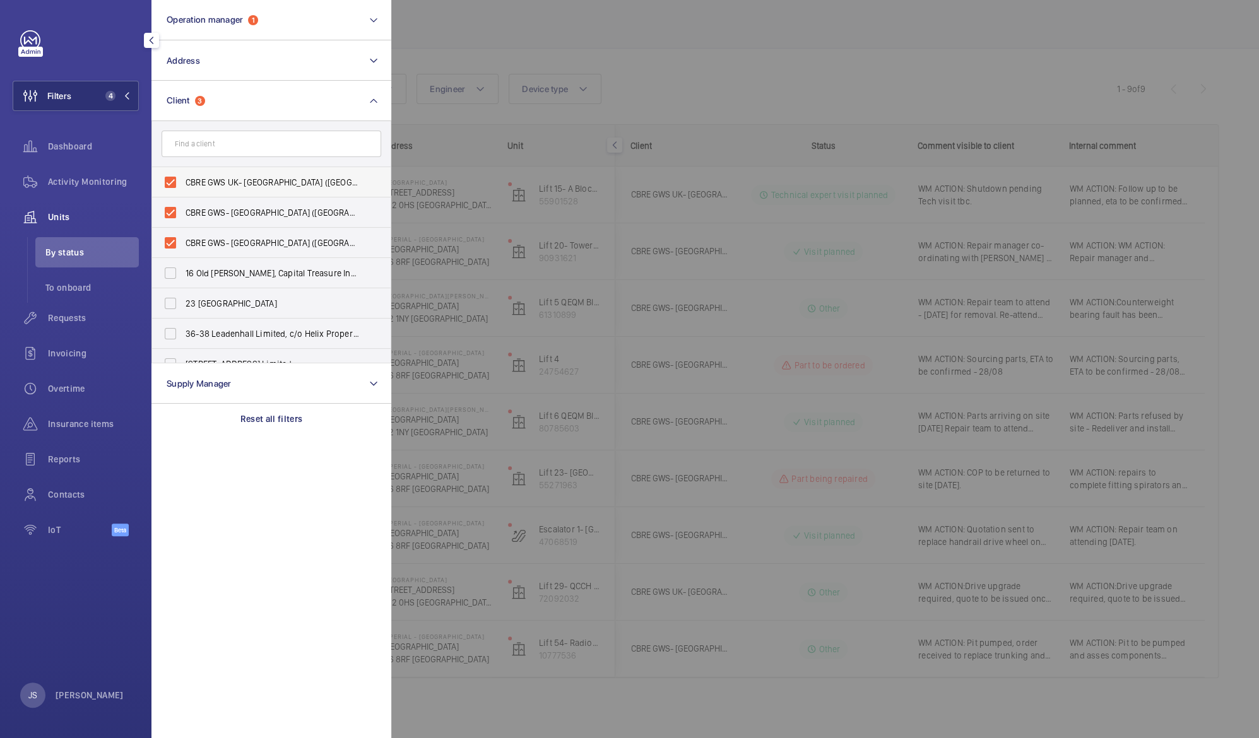
click at [213, 190] on label "CBRE GWS UK- [GEOGRAPHIC_DATA] ([GEOGRAPHIC_DATA])" at bounding box center [262, 182] width 220 height 30
click at [183, 190] on input "CBRE GWS UK- [GEOGRAPHIC_DATA] ([GEOGRAPHIC_DATA])" at bounding box center [170, 182] width 25 height 25
checkbox input "false"
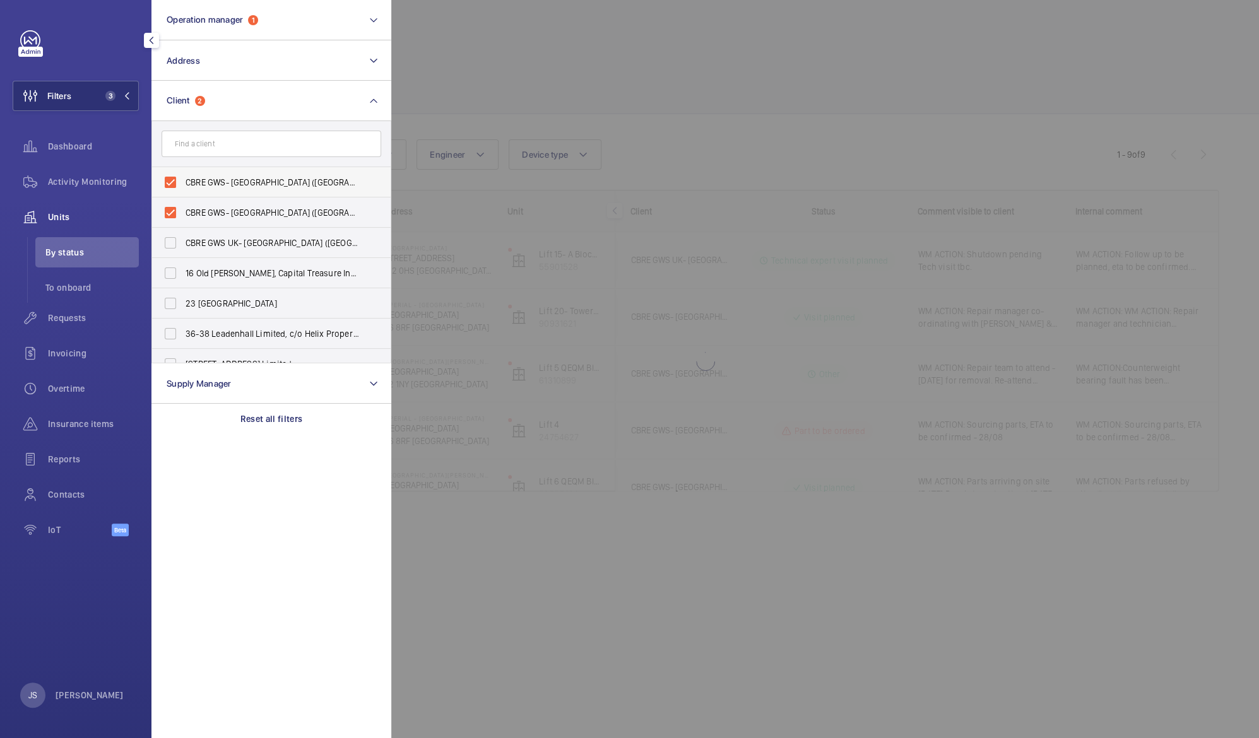
click at [217, 181] on span "CBRE GWS- [GEOGRAPHIC_DATA] ([GEOGRAPHIC_DATA][PERSON_NAME])" at bounding box center [271, 182] width 173 height 13
click at [183, 181] on input "CBRE GWS- [GEOGRAPHIC_DATA] ([GEOGRAPHIC_DATA][PERSON_NAME])" at bounding box center [170, 182] width 25 height 25
checkbox input "false"
click at [217, 181] on span "CBRE GWS- [GEOGRAPHIC_DATA] ([GEOGRAPHIC_DATA])" at bounding box center [271, 182] width 173 height 13
click at [183, 181] on input "CBRE GWS- [GEOGRAPHIC_DATA] ([GEOGRAPHIC_DATA])" at bounding box center [170, 182] width 25 height 25
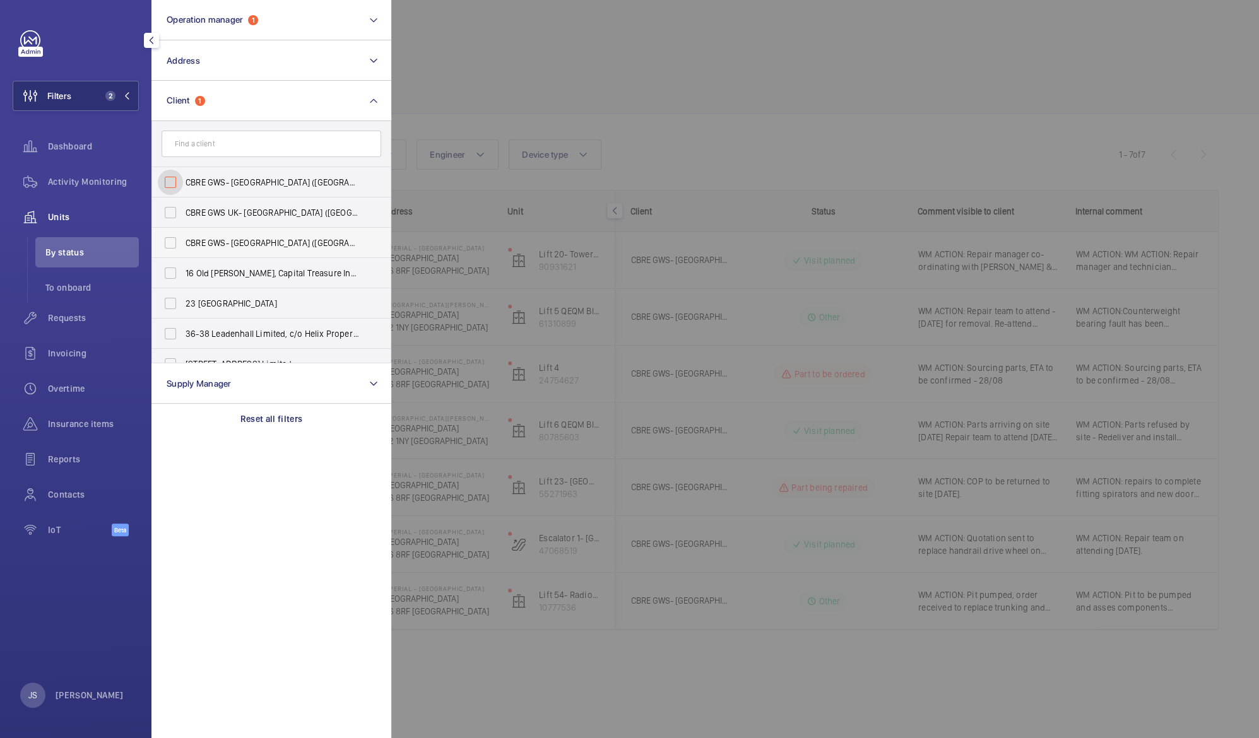
checkbox input "false"
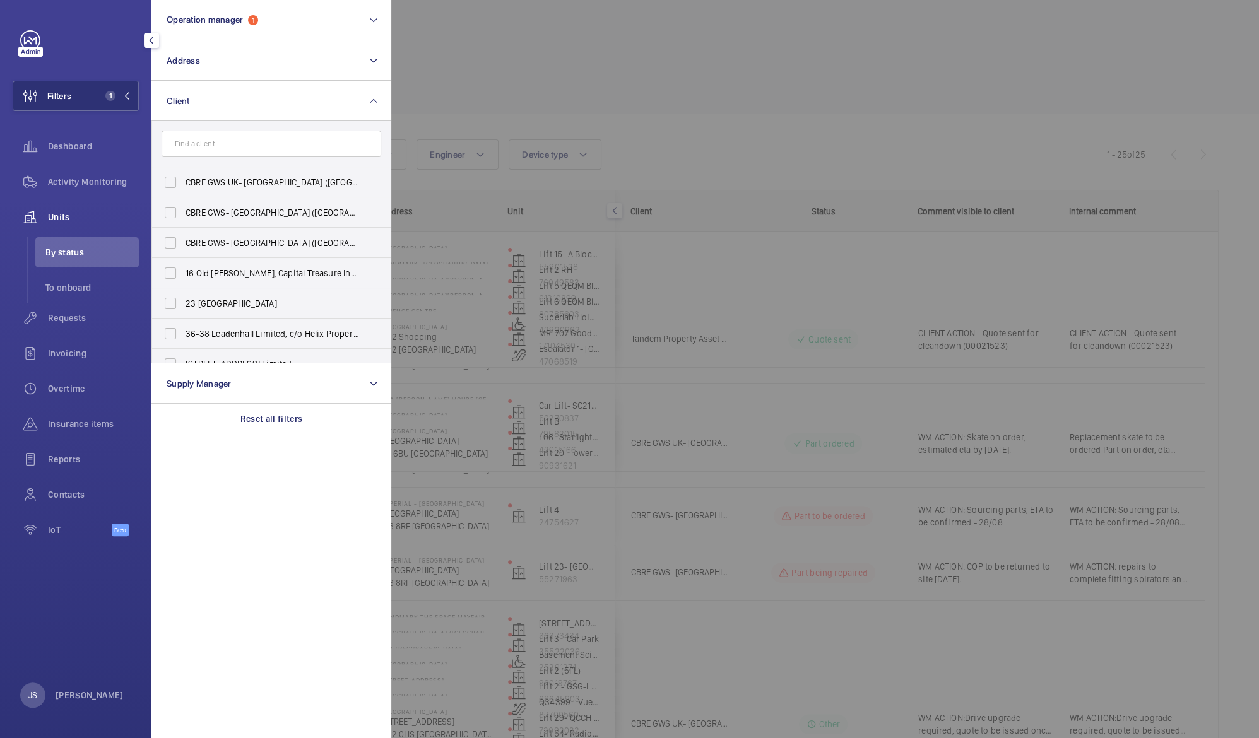
click at [436, 82] on div at bounding box center [1020, 369] width 1259 height 738
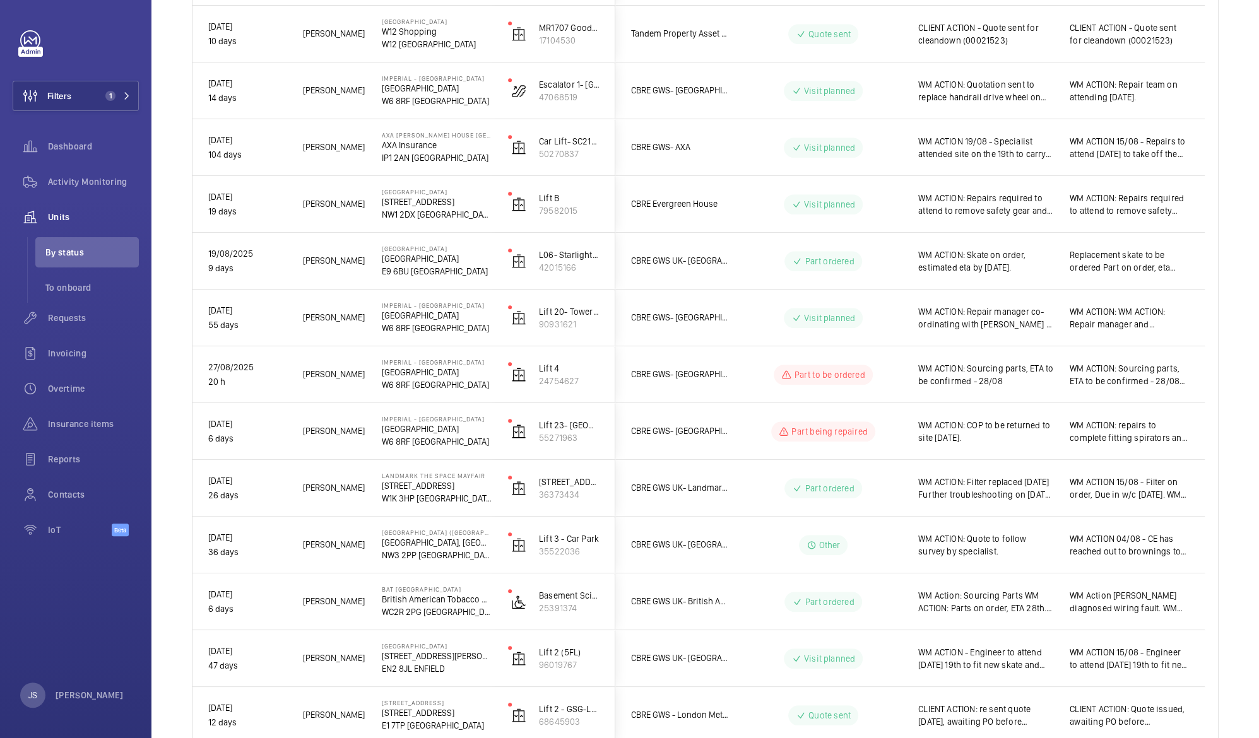
scroll to position [515, 0]
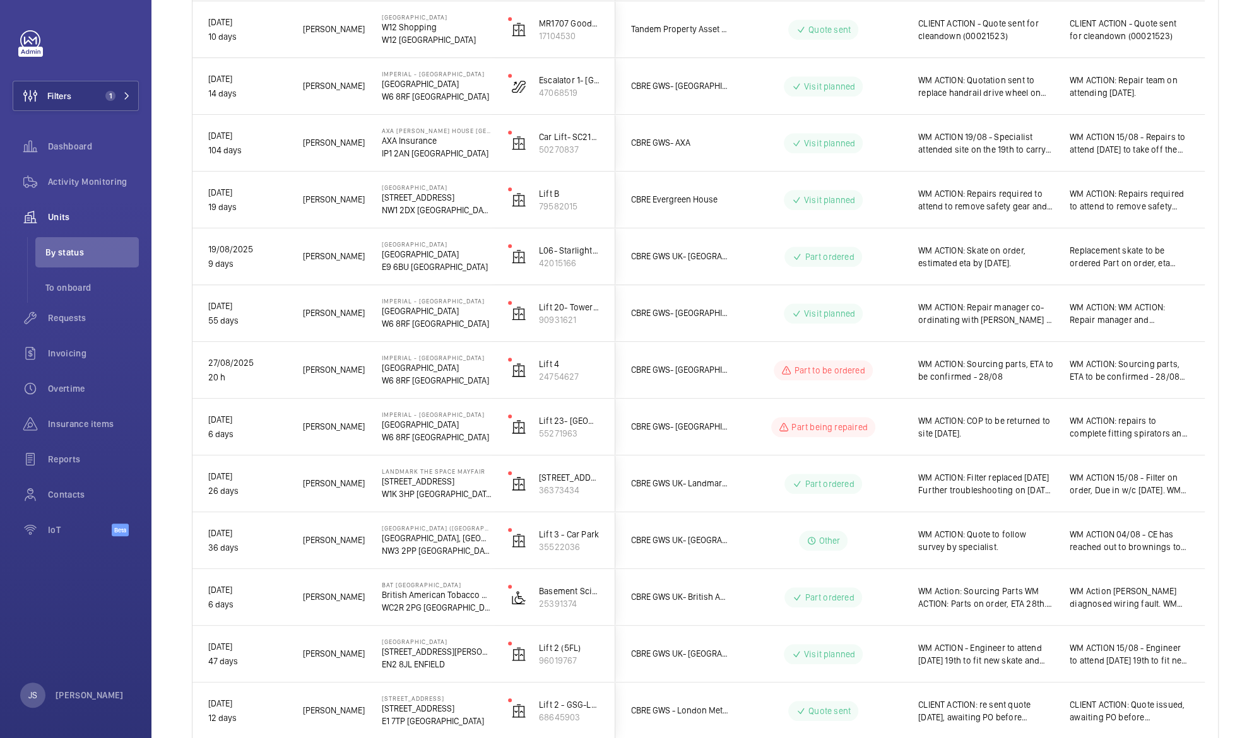
click at [406, 496] on p "W1K 3HP [GEOGRAPHIC_DATA]" at bounding box center [437, 494] width 110 height 13
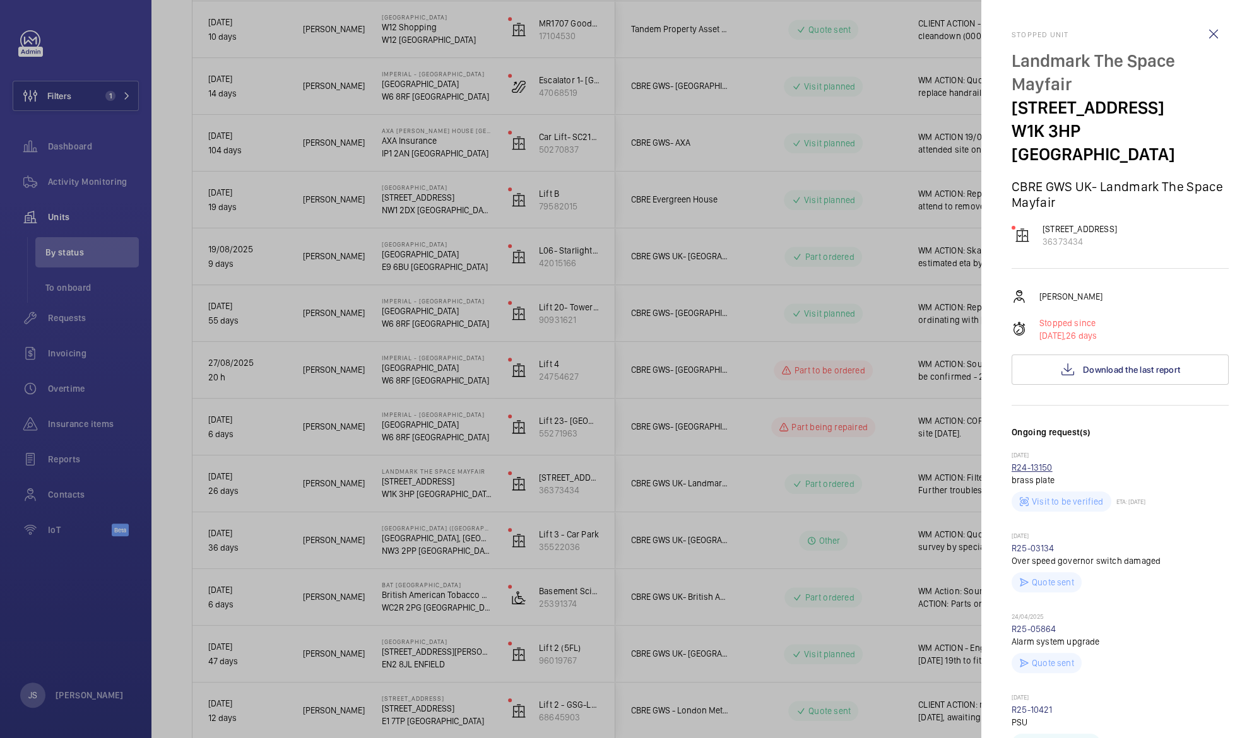
click at [1040, 462] on link "R24-13150" at bounding box center [1031, 467] width 41 height 10
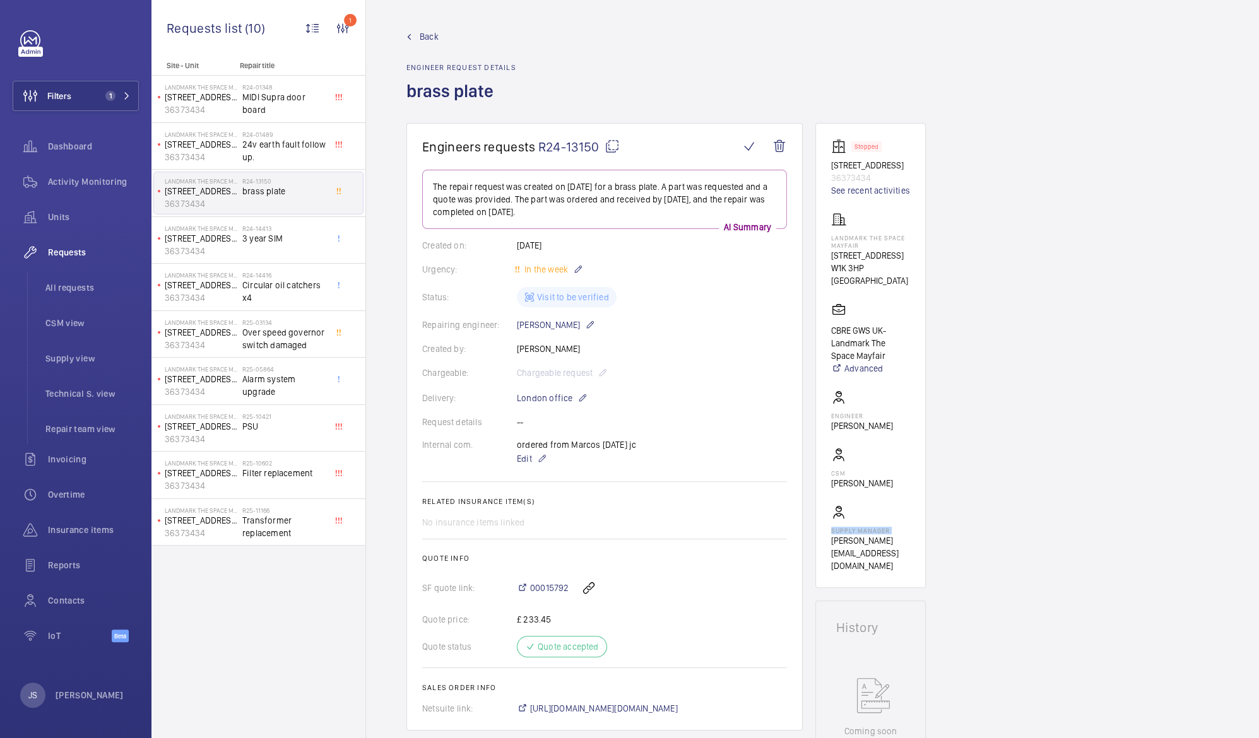
drag, startPoint x: 1040, startPoint y: 446, endPoint x: 1042, endPoint y: 439, distance: 7.2
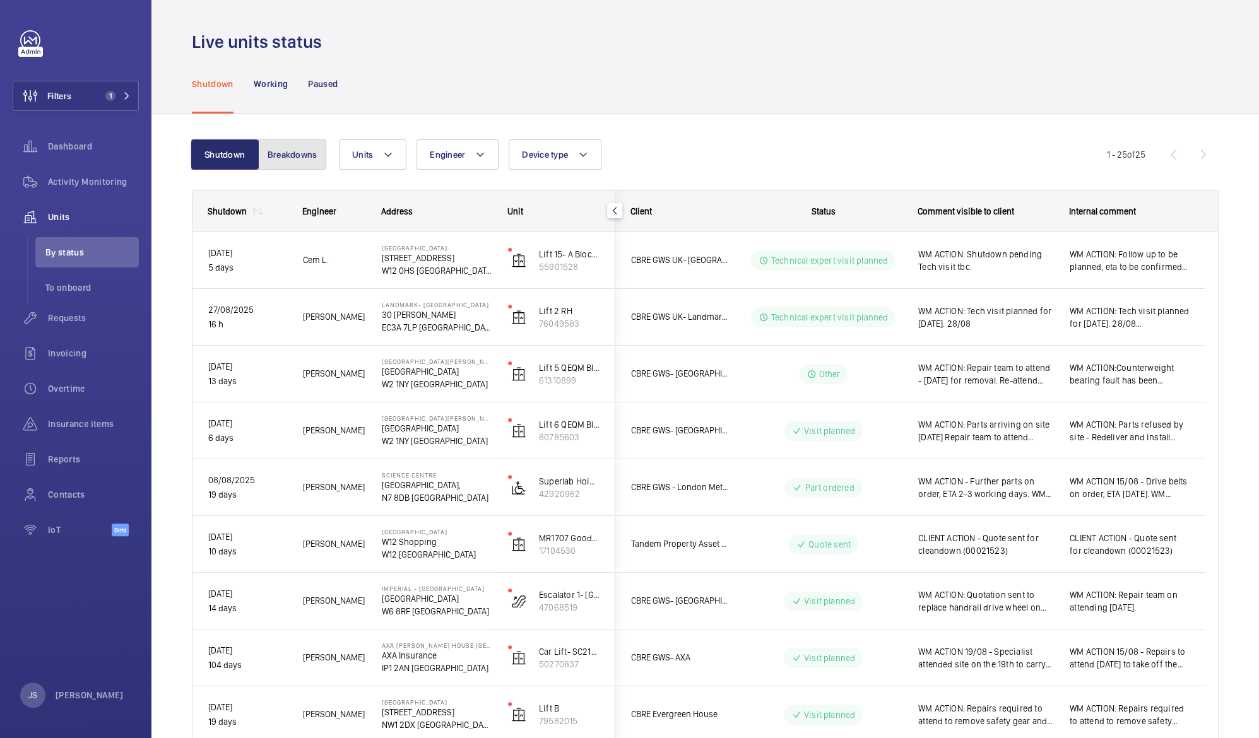
click at [291, 153] on button "Breakdowns" at bounding box center [292, 154] width 68 height 30
